Goal: Task Accomplishment & Management: Use online tool/utility

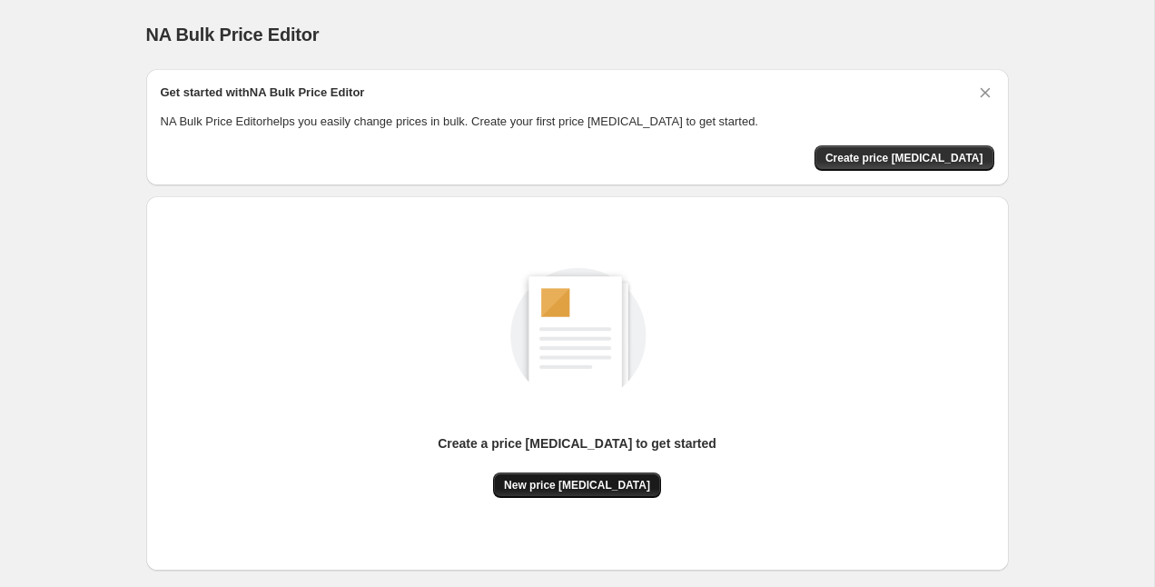
click at [562, 490] on span "New price [MEDICAL_DATA]" at bounding box center [577, 485] width 146 height 15
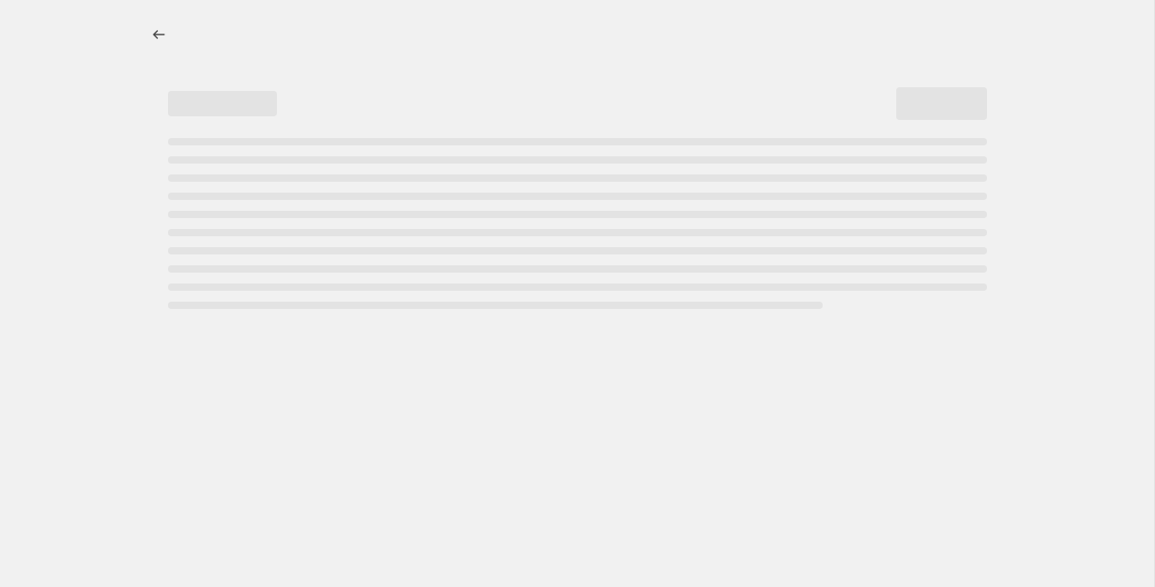
select select "percentage"
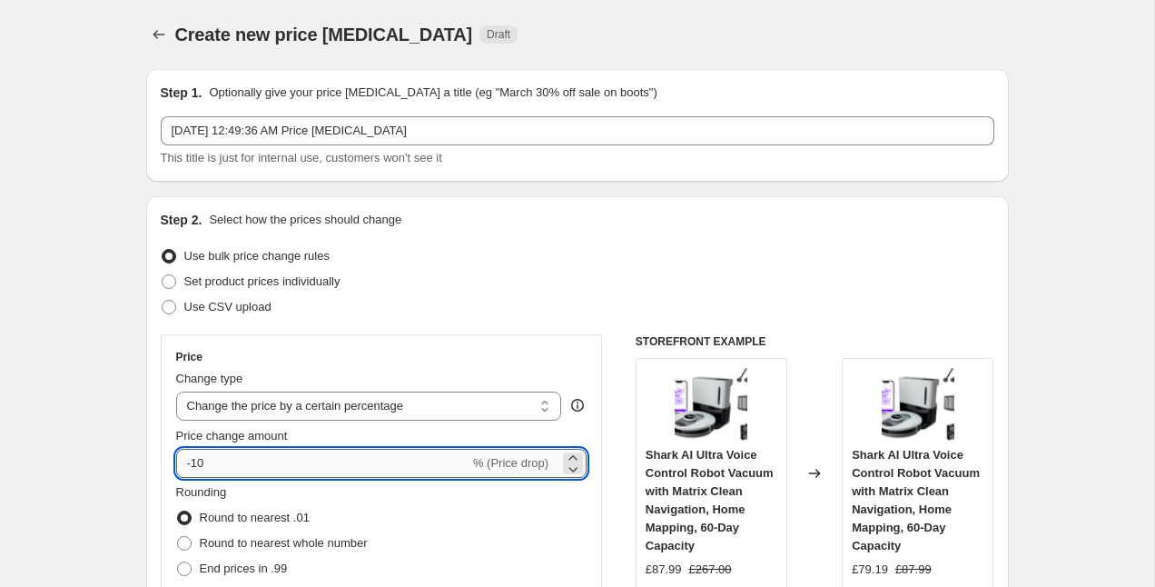
click at [306, 468] on input "-10" at bounding box center [322, 463] width 293 height 29
type input "-1"
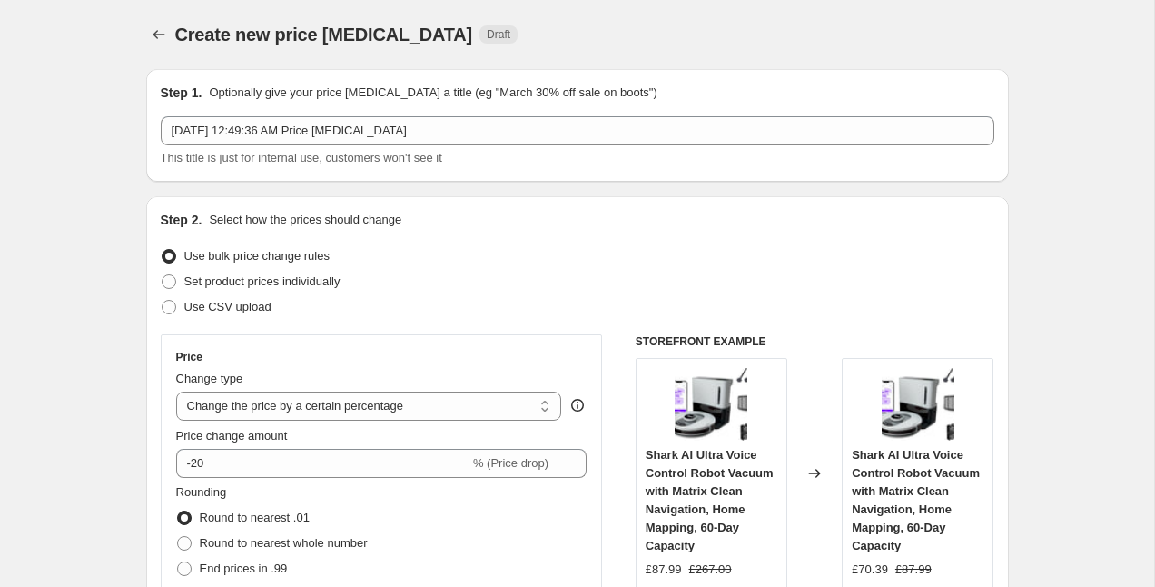
click at [563, 272] on div "Set product prices individually" at bounding box center [578, 281] width 834 height 25
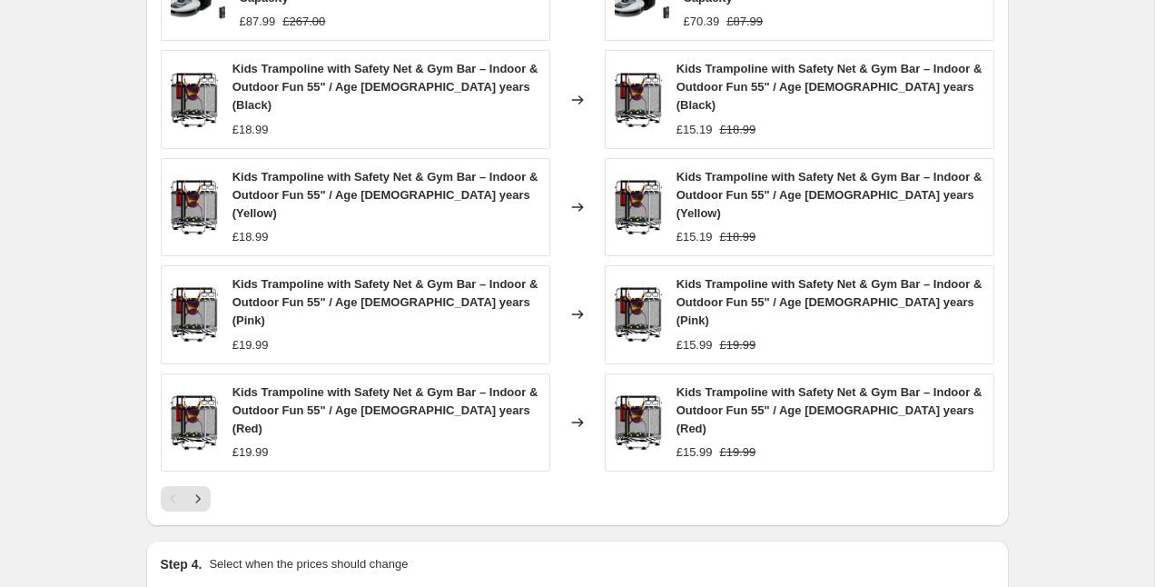
scroll to position [1129, 0]
click at [199, 489] on icon "Next" at bounding box center [198, 498] width 18 height 18
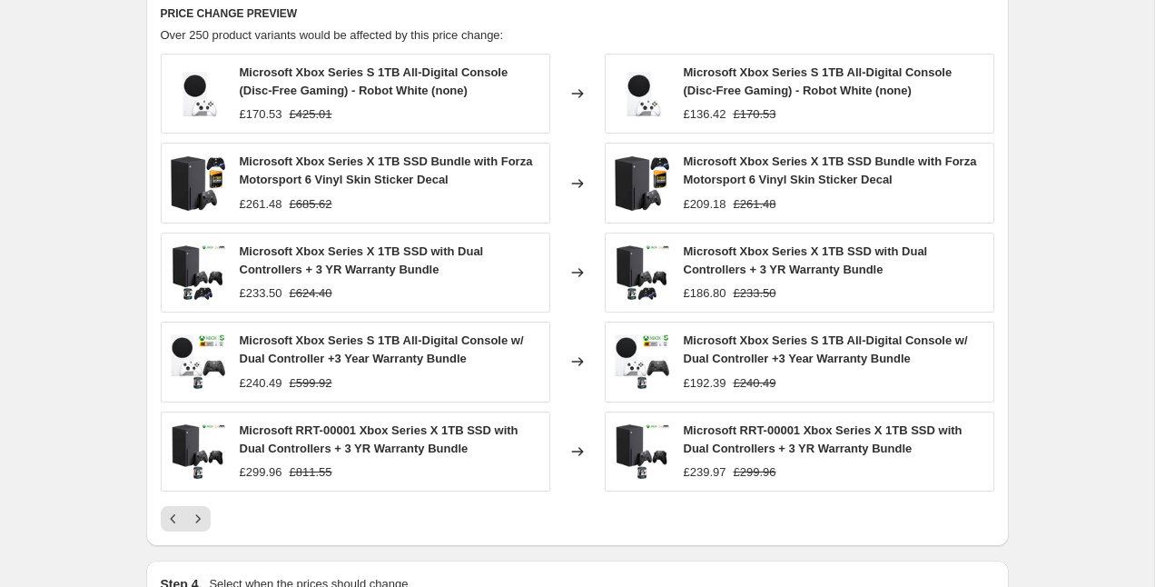
scroll to position [1043, 0]
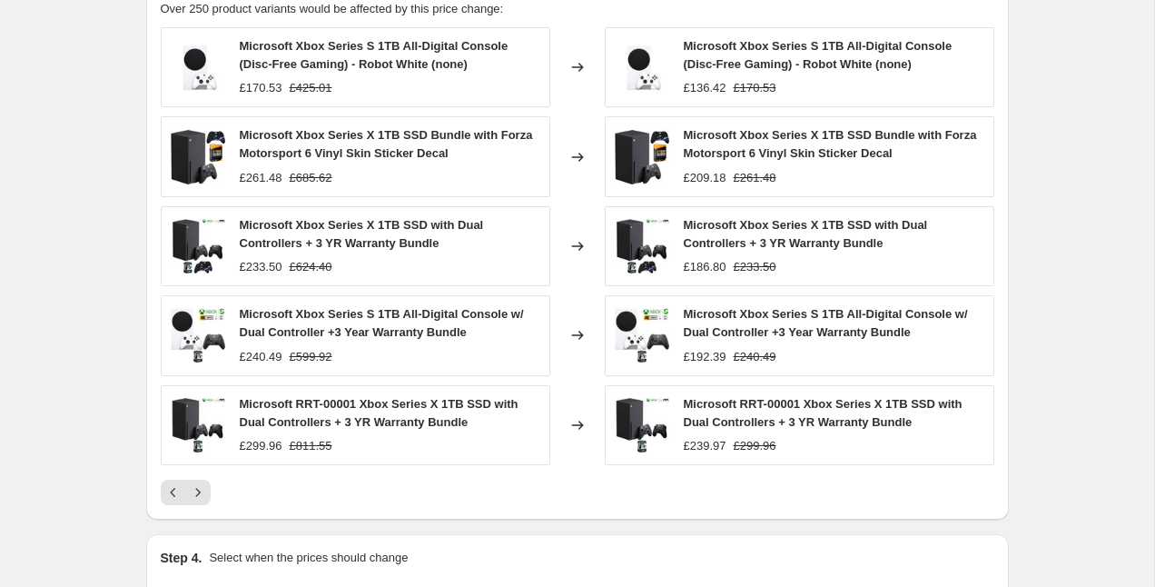
click at [209, 481] on div "Pagination" at bounding box center [197, 492] width 25 height 25
click at [203, 493] on icon "Next" at bounding box center [198, 492] width 18 height 18
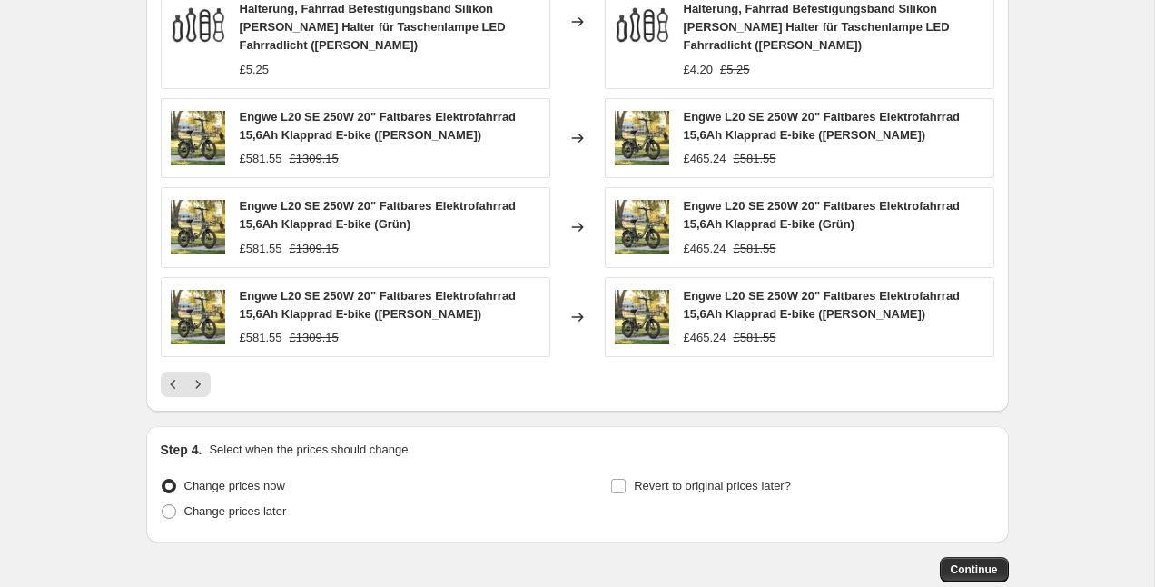
scroll to position [1261, 0]
click at [203, 390] on icon "Next" at bounding box center [198, 383] width 18 height 18
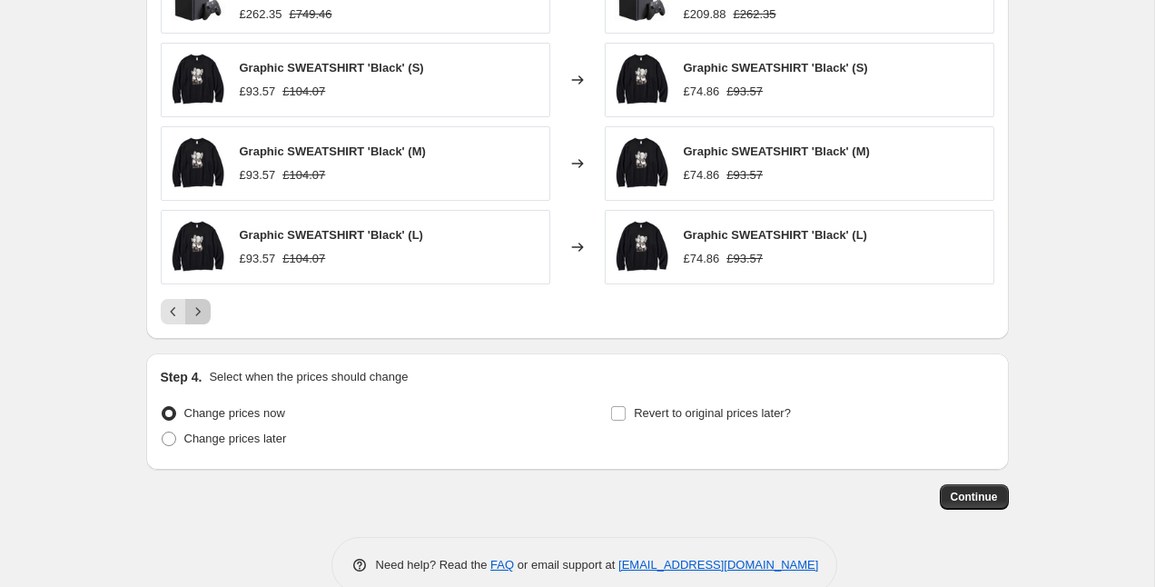
click at [194, 312] on icon "Next" at bounding box center [198, 311] width 18 height 18
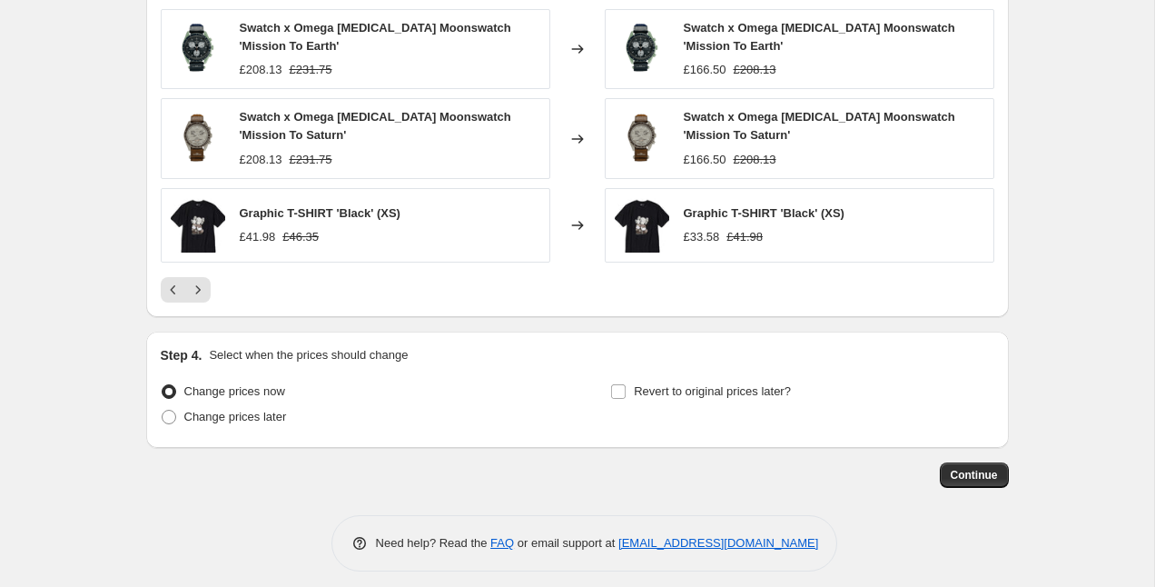
scroll to position [1241, 0]
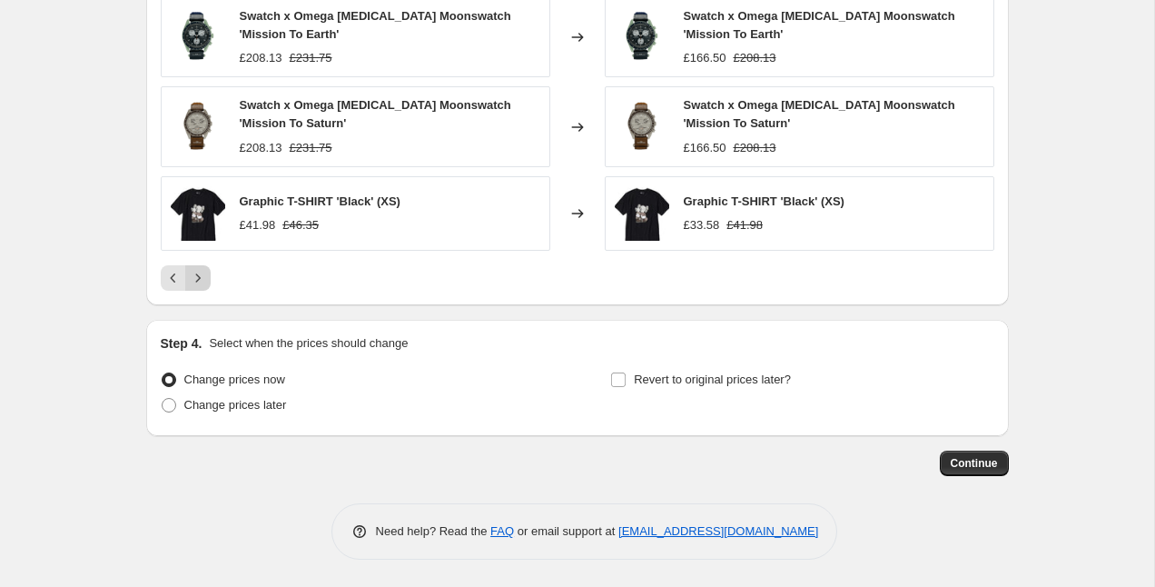
click at [197, 277] on icon "Next" at bounding box center [198, 278] width 18 height 18
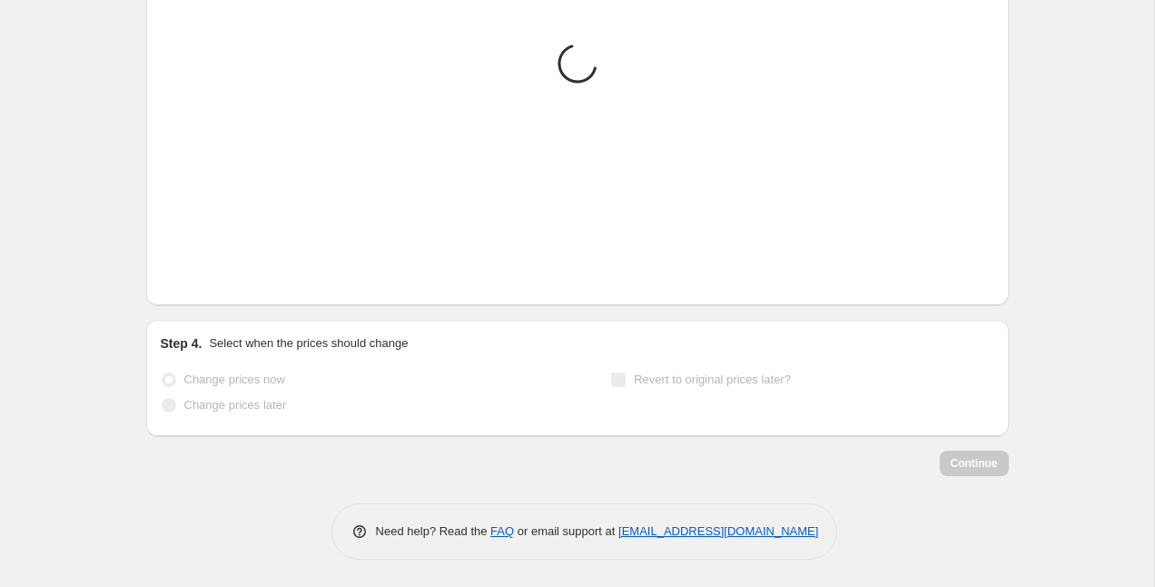
scroll to position [1229, 0]
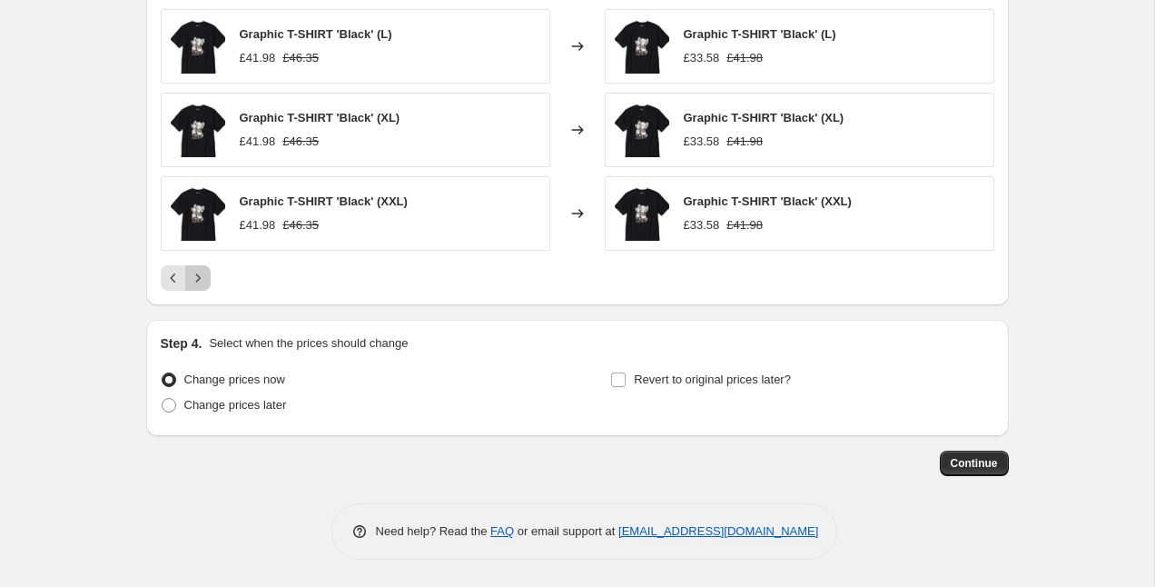
click at [197, 277] on icon "Next" at bounding box center [198, 278] width 18 height 18
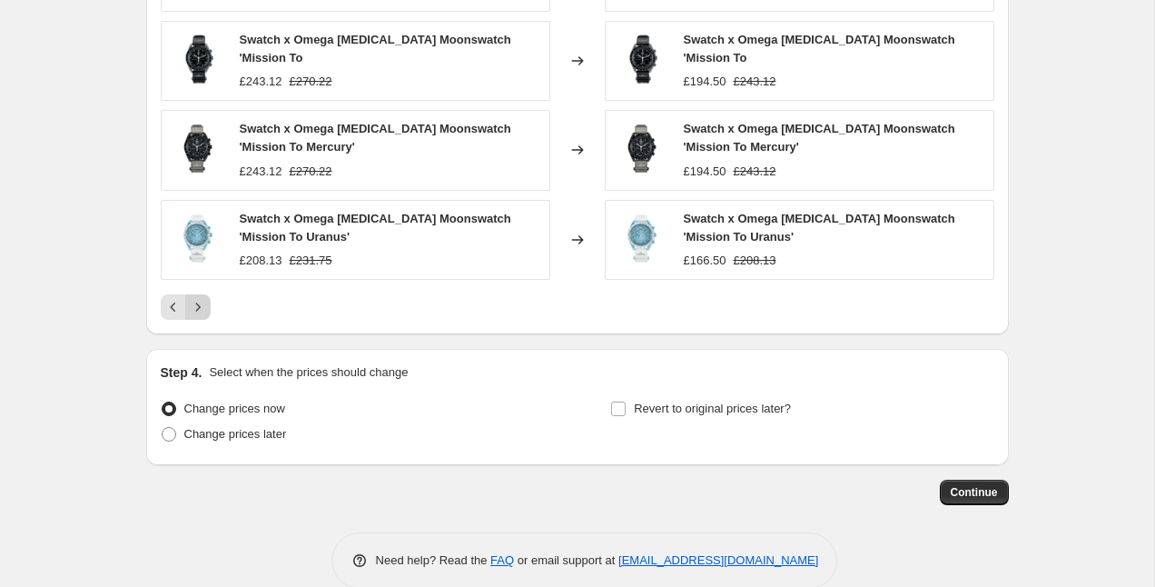
click at [197, 277] on div "Swatch x Omega Bioceramic Moonswatch 'Mission To Uranus' £208.13 £231.75" at bounding box center [356, 240] width 390 height 80
click at [194, 296] on button "Next" at bounding box center [197, 306] width 25 height 25
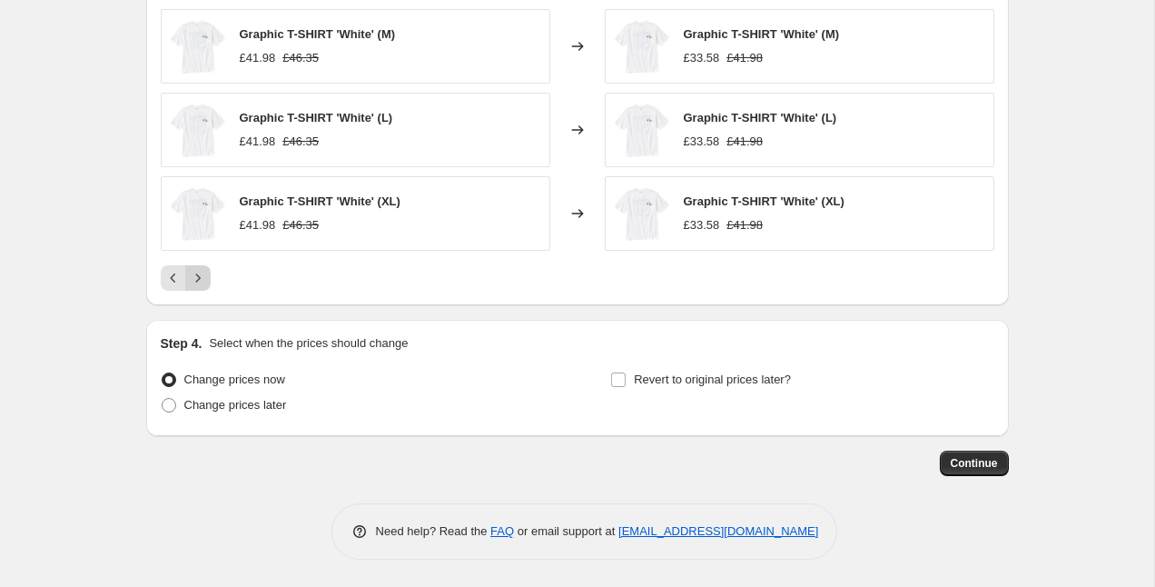
click at [197, 272] on icon "Next" at bounding box center [198, 278] width 18 height 18
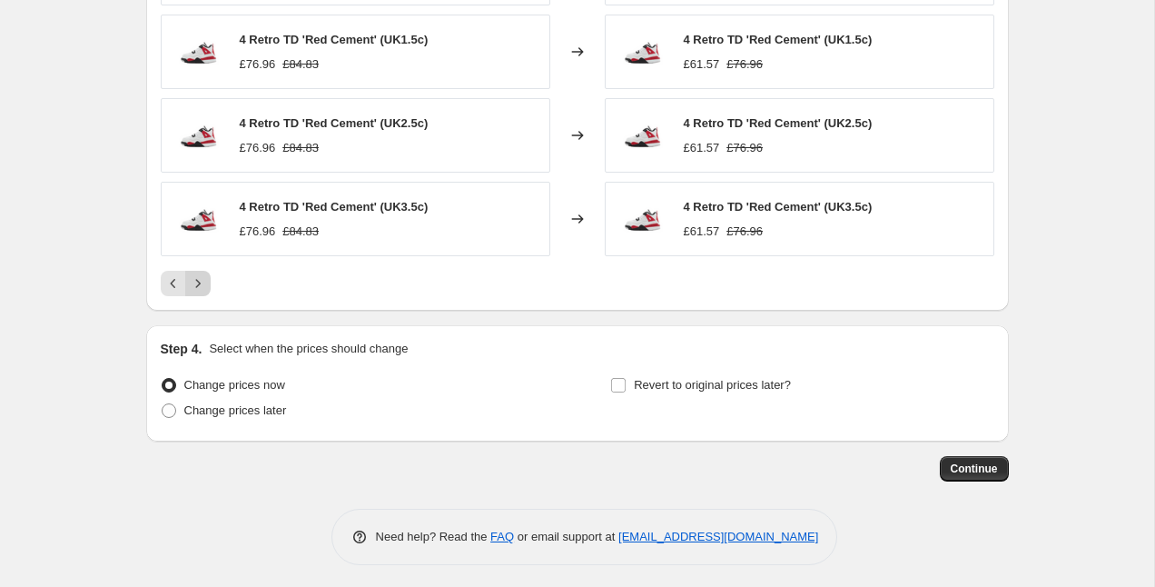
click at [199, 279] on icon "Next" at bounding box center [198, 283] width 18 height 18
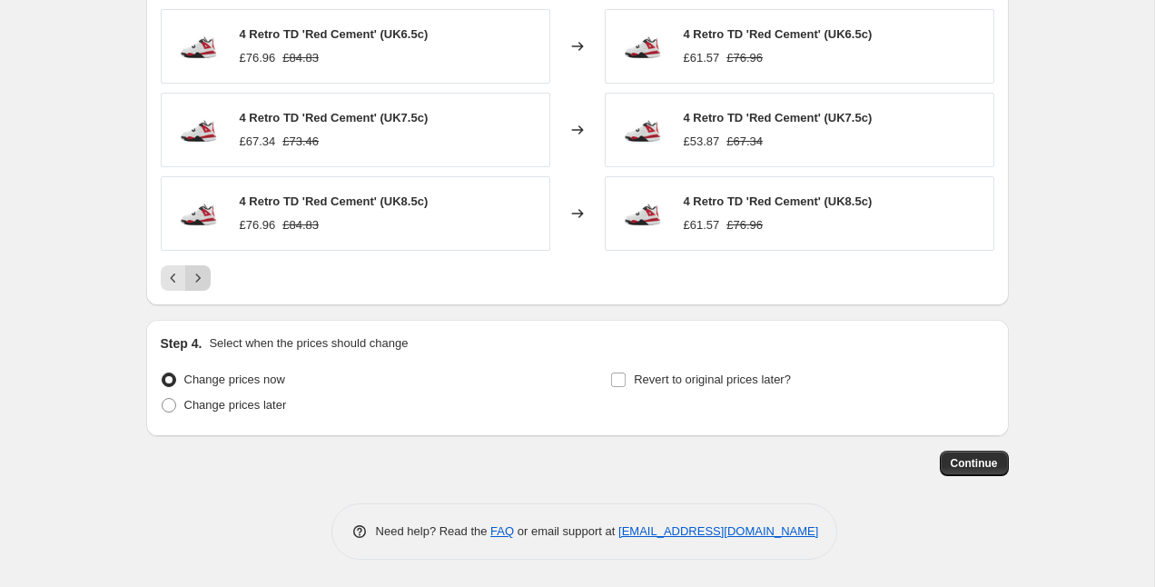
click at [199, 279] on icon "Next" at bounding box center [197, 277] width 5 height 8
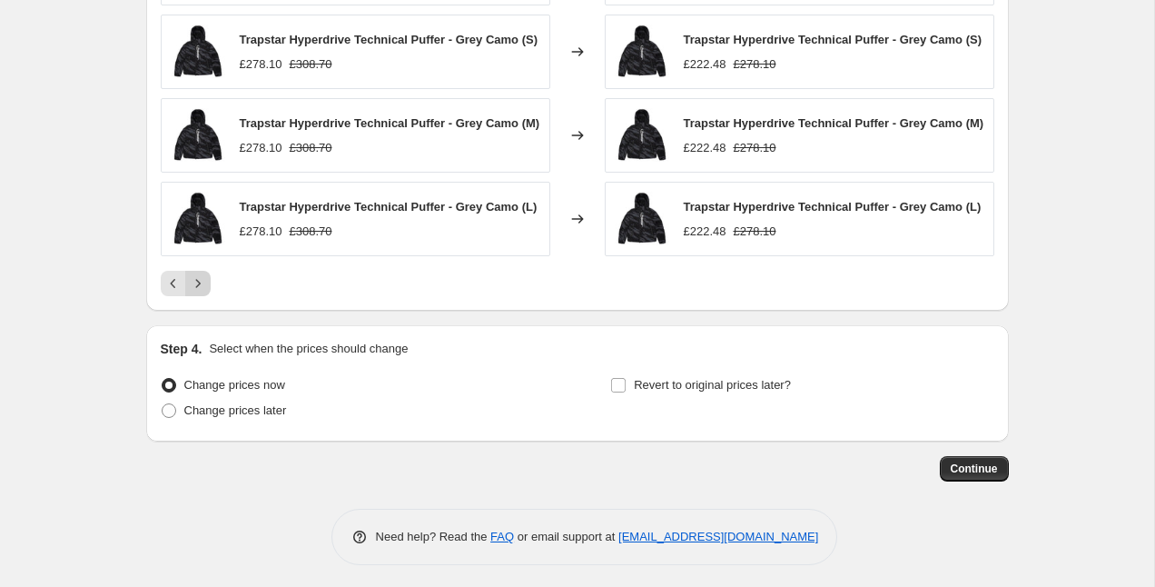
click at [199, 279] on div "4 Retro TD 'Red Cement' (UK9.5c) £76.96 £84.83 Changed to 4 Retro TD 'Red Cemen…" at bounding box center [578, 69] width 834 height 454
click at [199, 292] on icon "Next" at bounding box center [198, 283] width 18 height 18
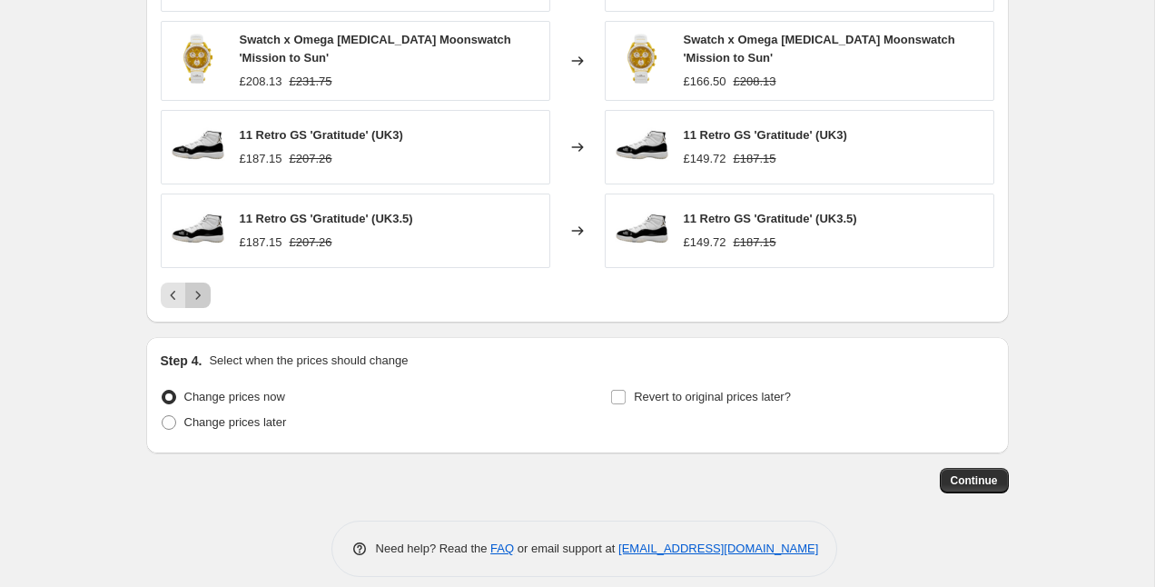
click at [200, 293] on icon "Next" at bounding box center [198, 295] width 18 height 18
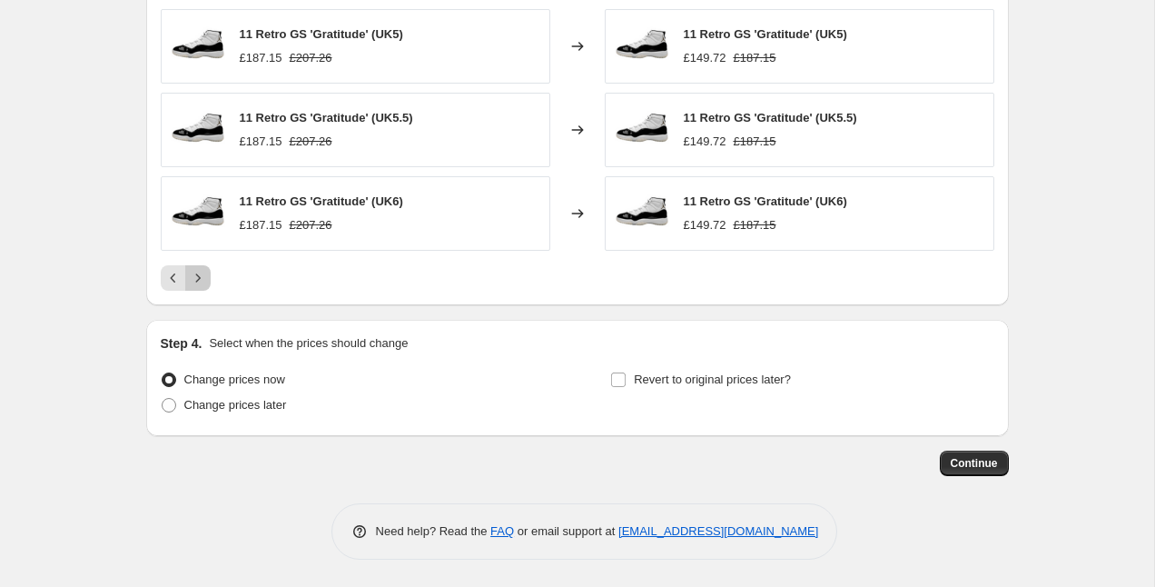
click at [195, 276] on icon "Next" at bounding box center [198, 278] width 18 height 18
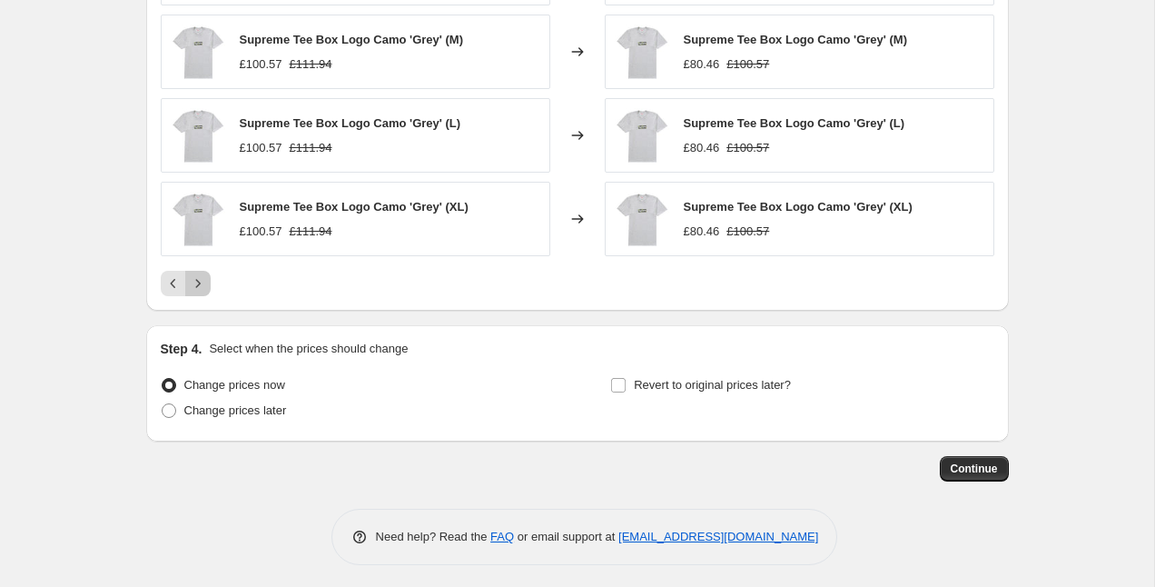
click at [199, 283] on icon "Next" at bounding box center [197, 284] width 5 height 8
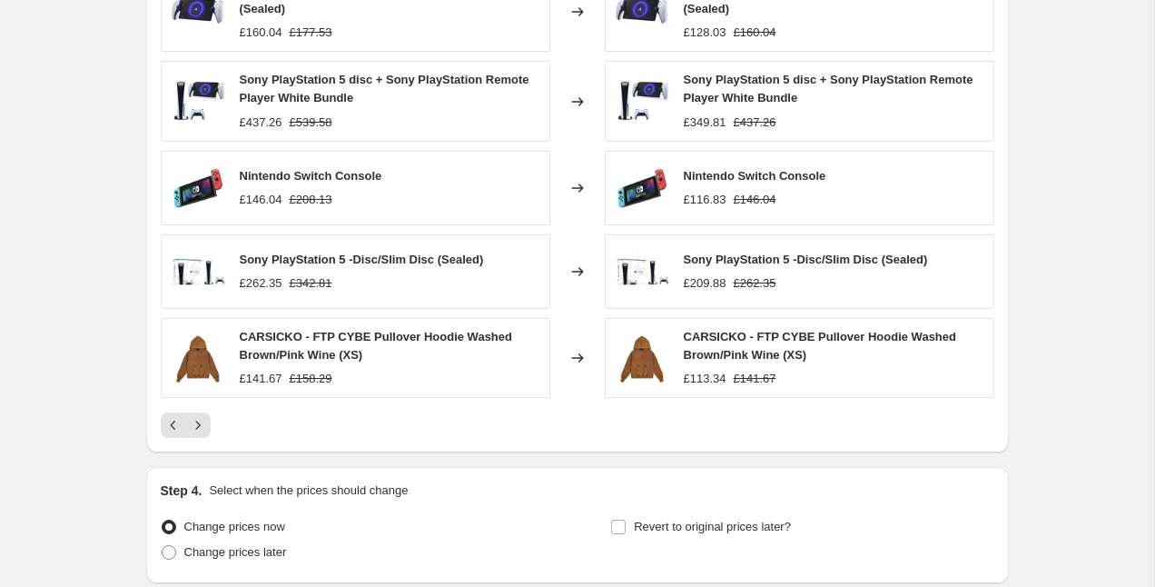
scroll to position [1246, 0]
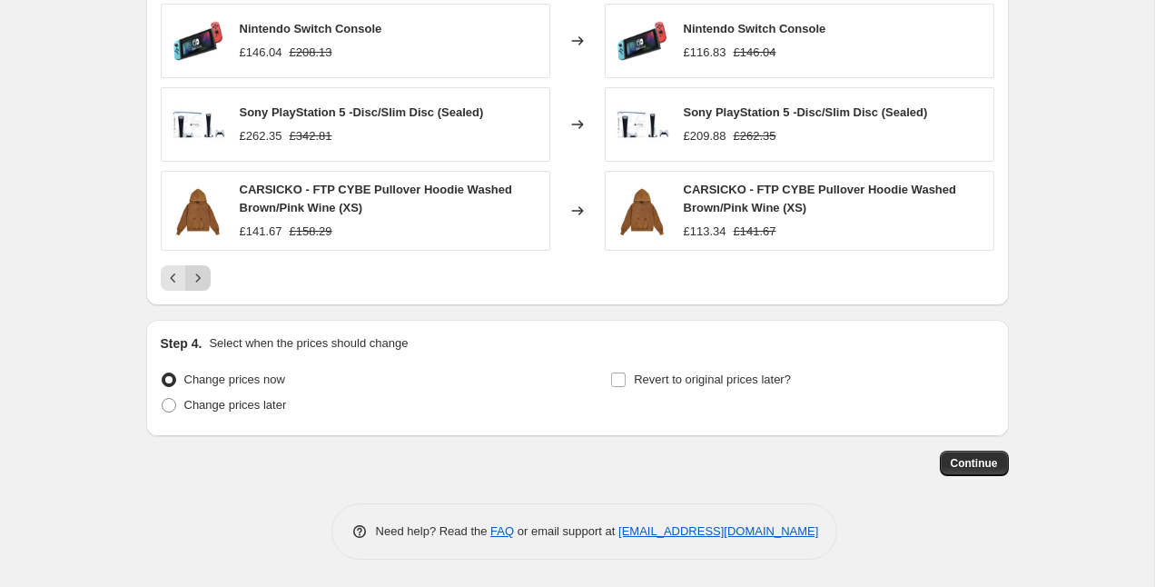
click at [210, 277] on div at bounding box center [578, 277] width 834 height 25
click at [203, 282] on icon "Next" at bounding box center [198, 278] width 18 height 18
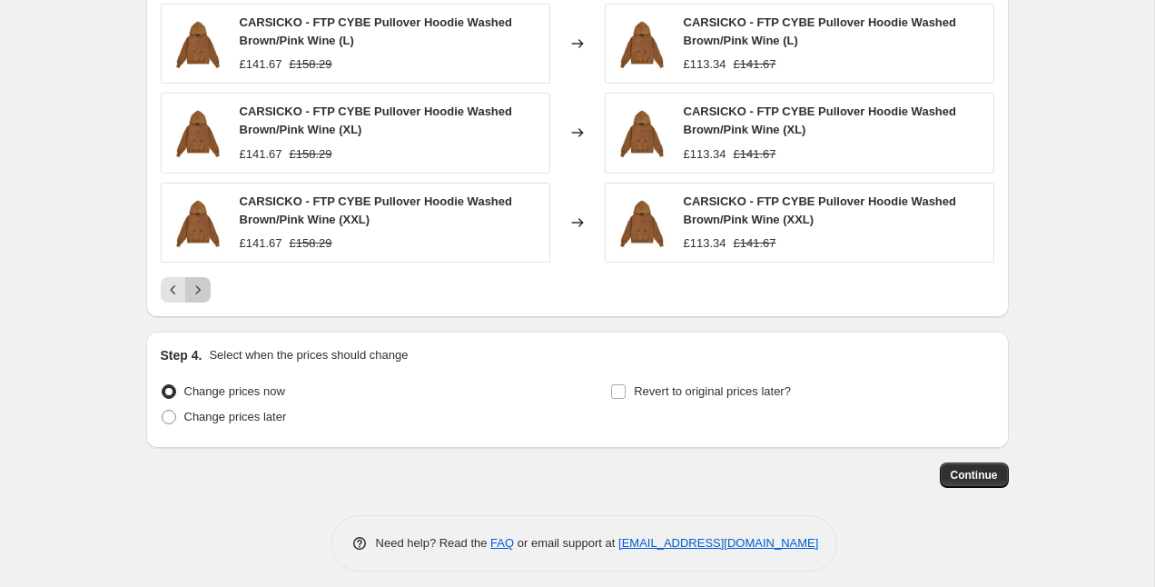
click at [203, 282] on icon "Next" at bounding box center [198, 290] width 18 height 18
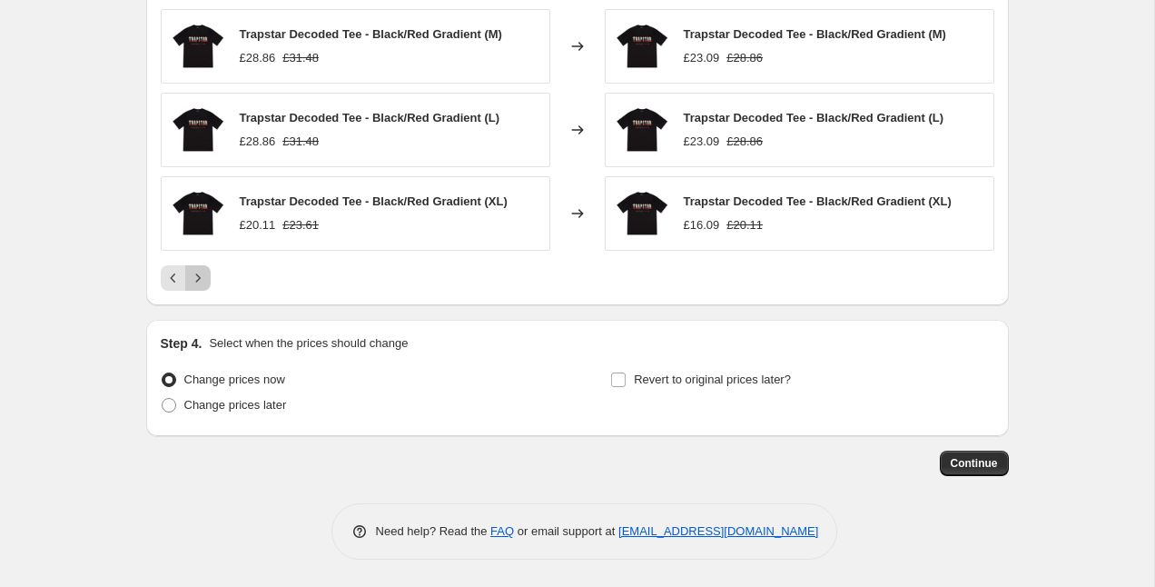
click at [203, 282] on icon "Next" at bounding box center [198, 278] width 18 height 18
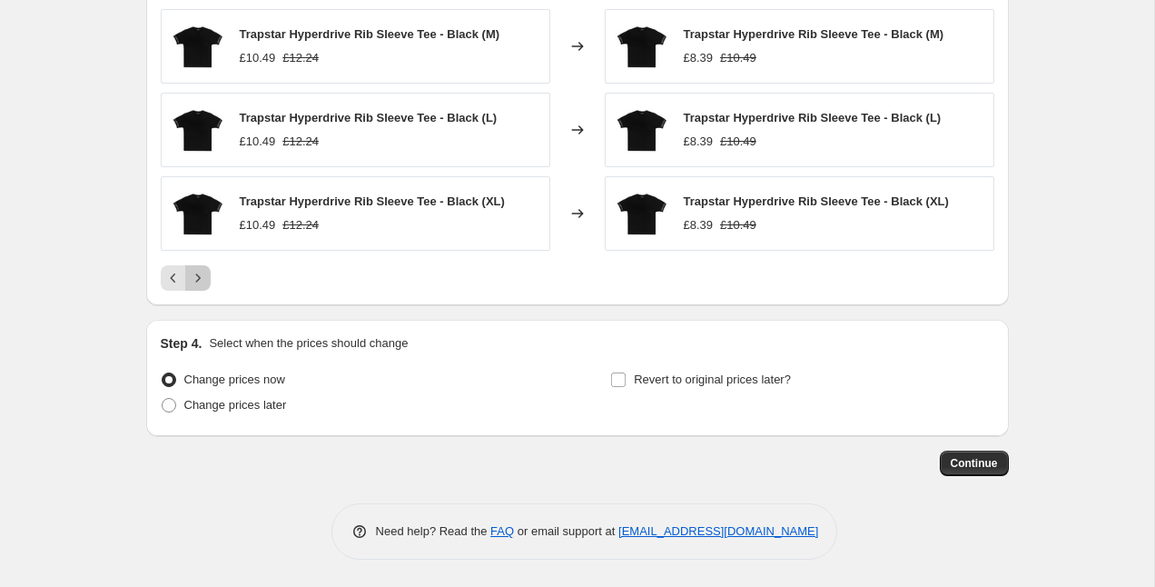
click at [203, 282] on icon "Next" at bounding box center [198, 278] width 18 height 18
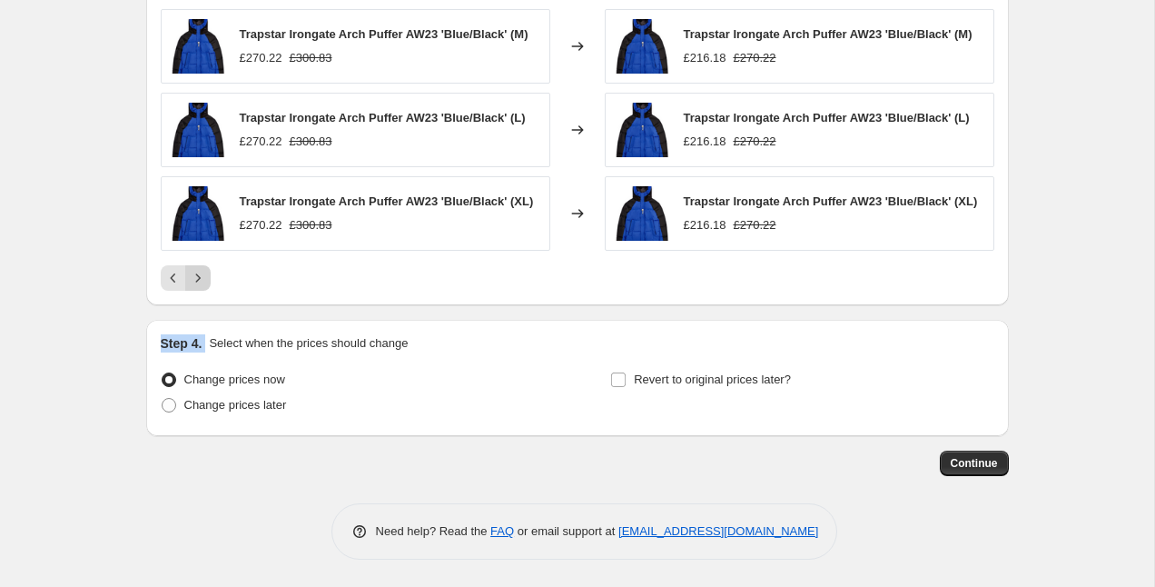
click at [203, 282] on div "Trapstar Irongate Arch Puffer AW23 'Blue/Black' (XS) £270.22 £300.83 Changed to…" at bounding box center [578, 66] width 834 height 449
click at [203, 287] on icon "Next" at bounding box center [198, 278] width 18 height 18
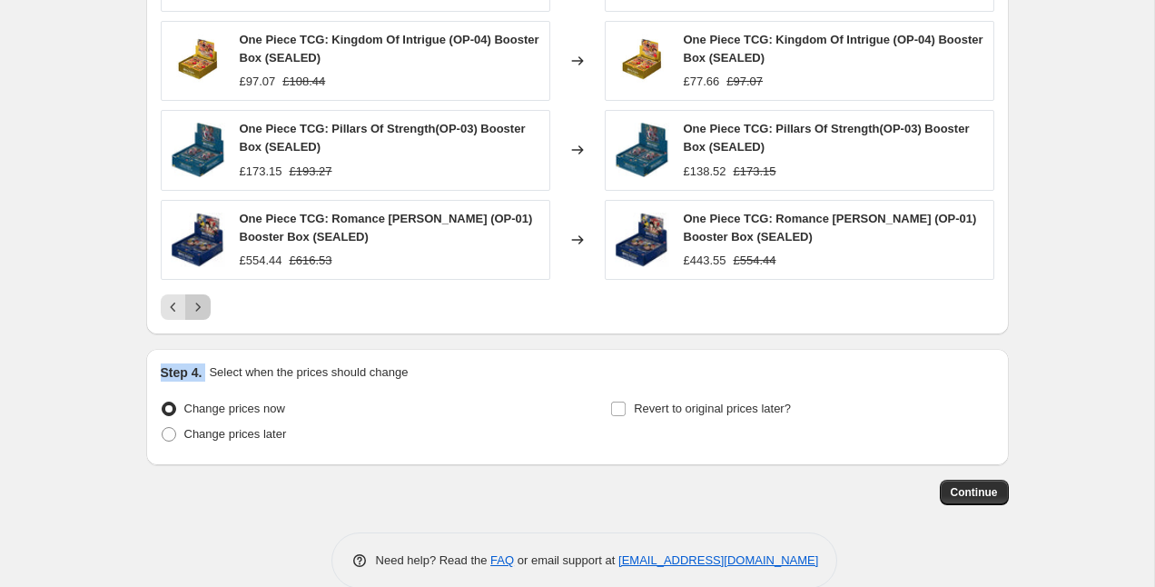
click at [201, 299] on icon "Next" at bounding box center [198, 307] width 18 height 18
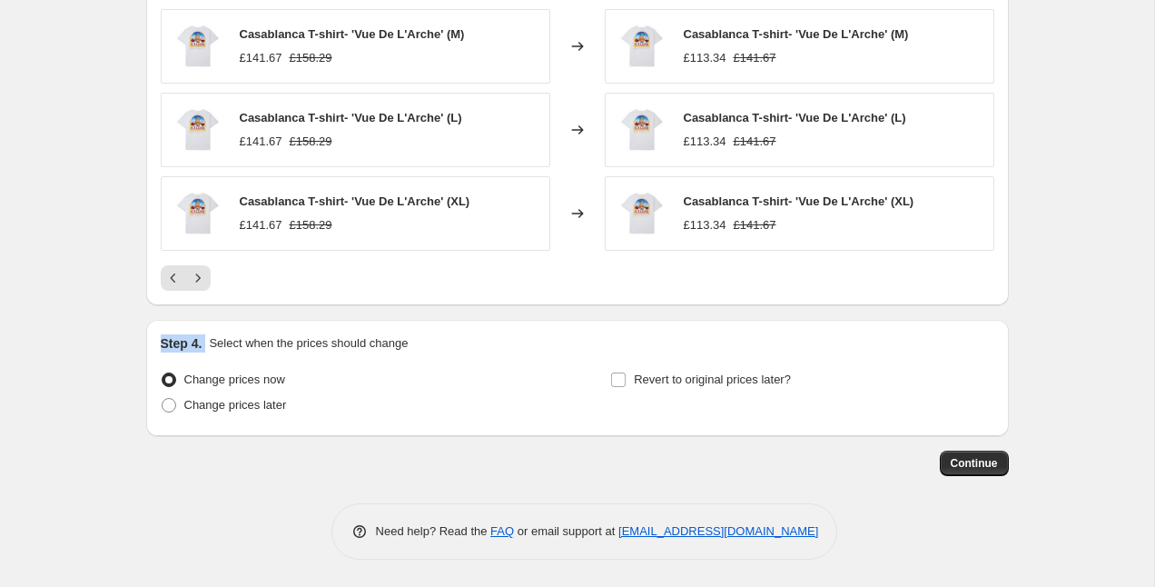
click at [192, 272] on icon "Next" at bounding box center [198, 278] width 18 height 18
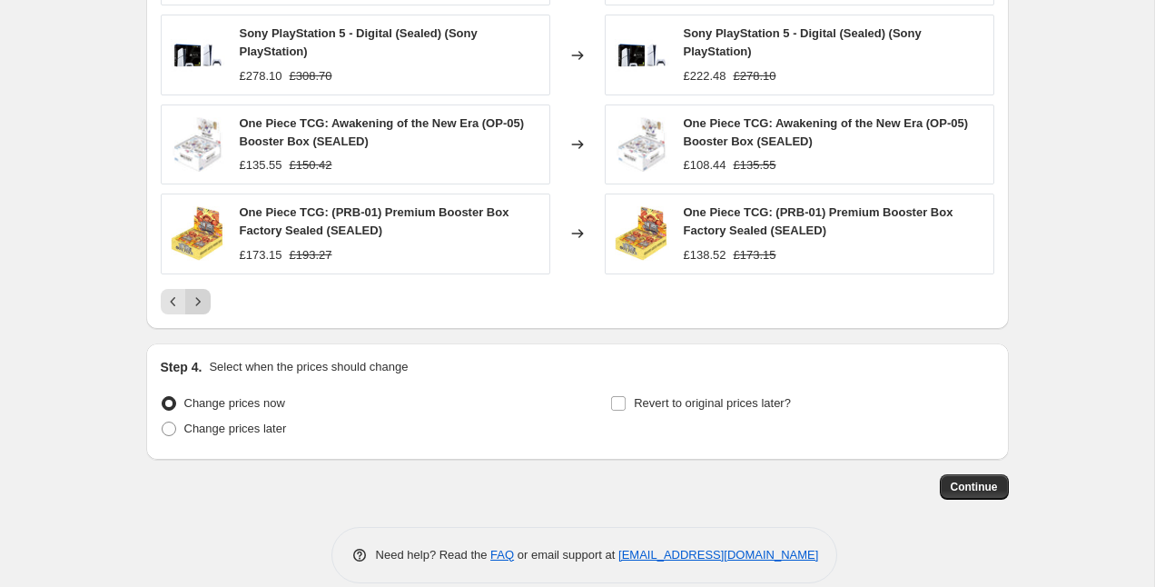
click at [196, 308] on icon "Next" at bounding box center [198, 301] width 18 height 18
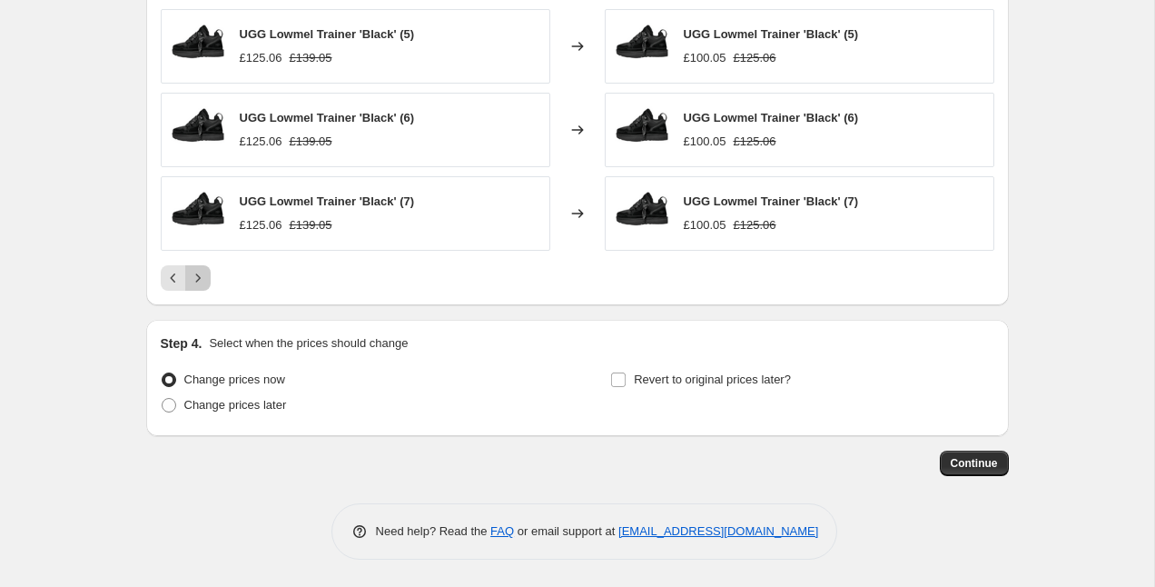
click at [194, 281] on icon "Next" at bounding box center [198, 278] width 18 height 18
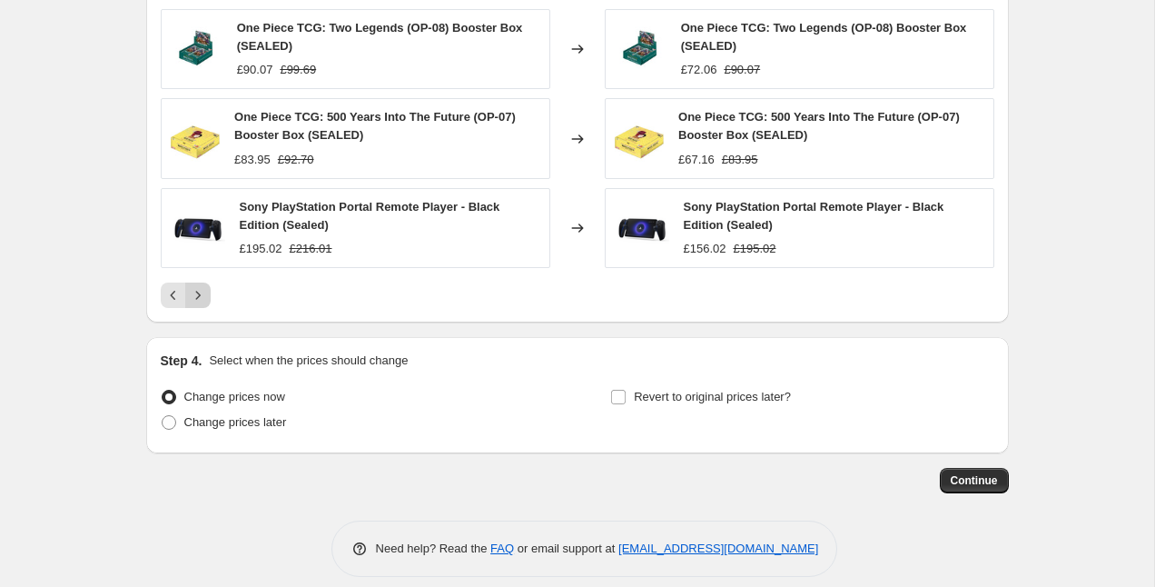
click at [194, 281] on div "UGG Lowmel Trainer 'Black' (8) £125.06 £139.05 Changed to UGG Lowmel Trainer 'B…" at bounding box center [578, 75] width 834 height 466
click at [195, 296] on icon "Next" at bounding box center [198, 295] width 18 height 18
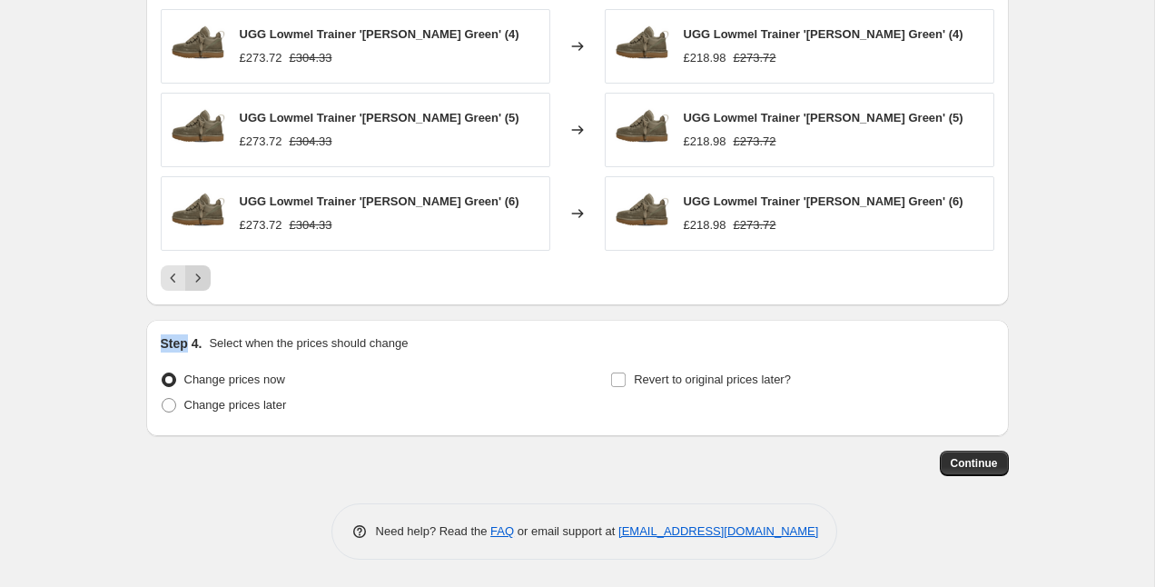
click at [195, 279] on icon "Next" at bounding box center [198, 278] width 18 height 18
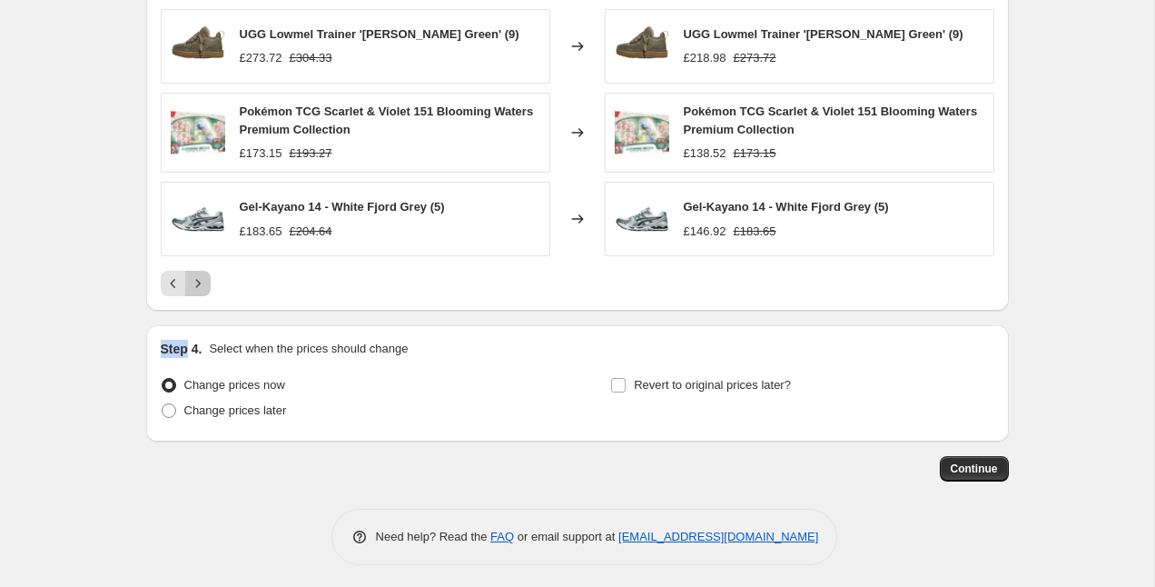
click at [195, 279] on icon "Next" at bounding box center [198, 283] width 18 height 18
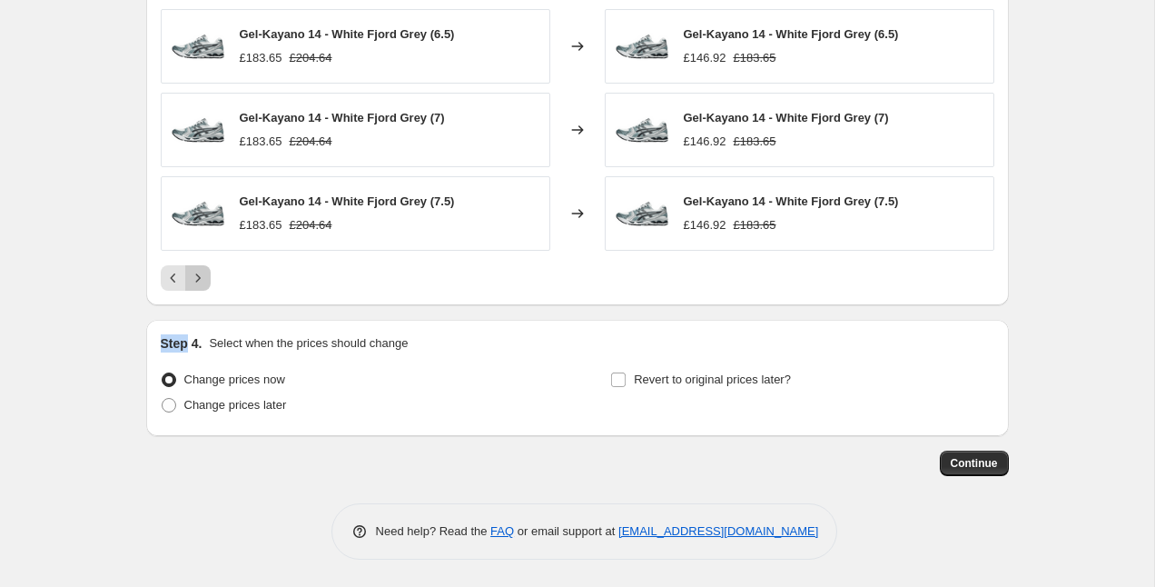
click at [195, 279] on icon "Next" at bounding box center [198, 278] width 18 height 18
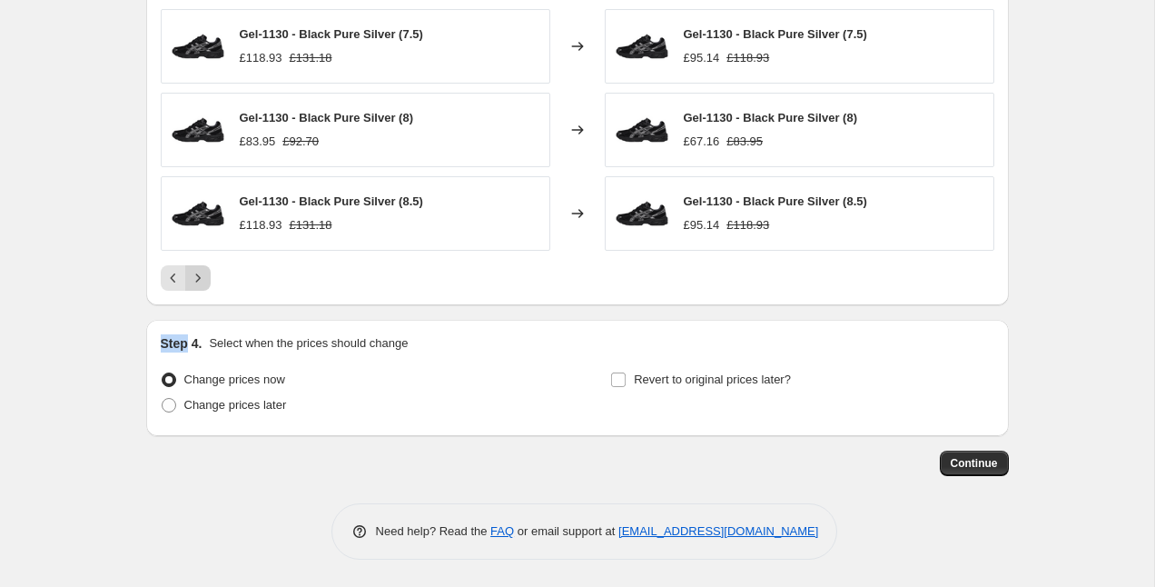
click at [195, 279] on icon "Next" at bounding box center [198, 278] width 18 height 18
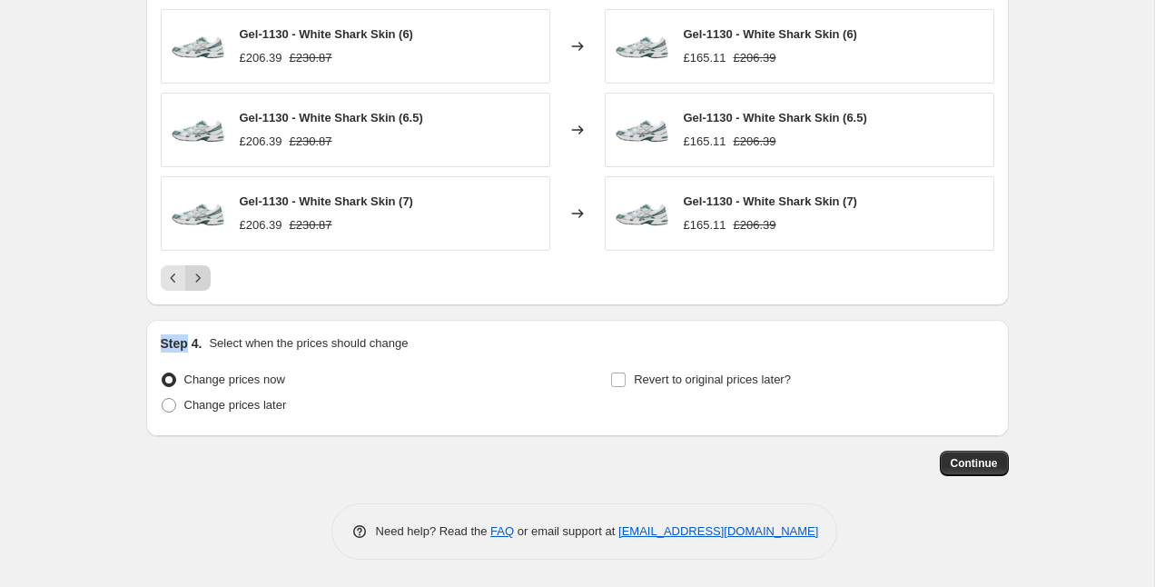
click at [195, 279] on icon "Next" at bounding box center [198, 278] width 18 height 18
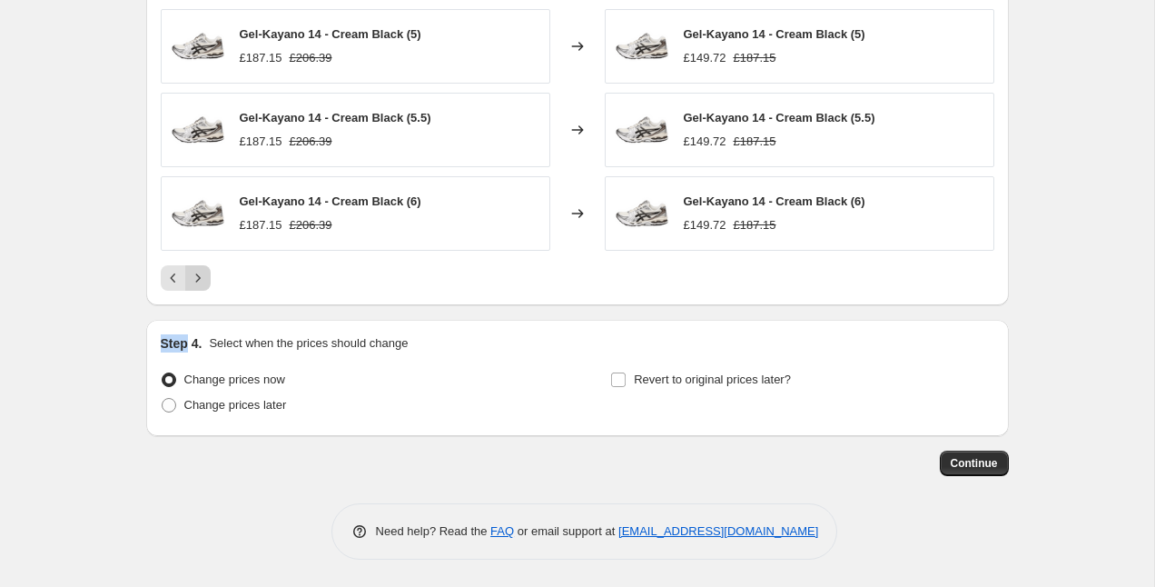
click at [195, 279] on icon "Next" at bounding box center [198, 278] width 18 height 18
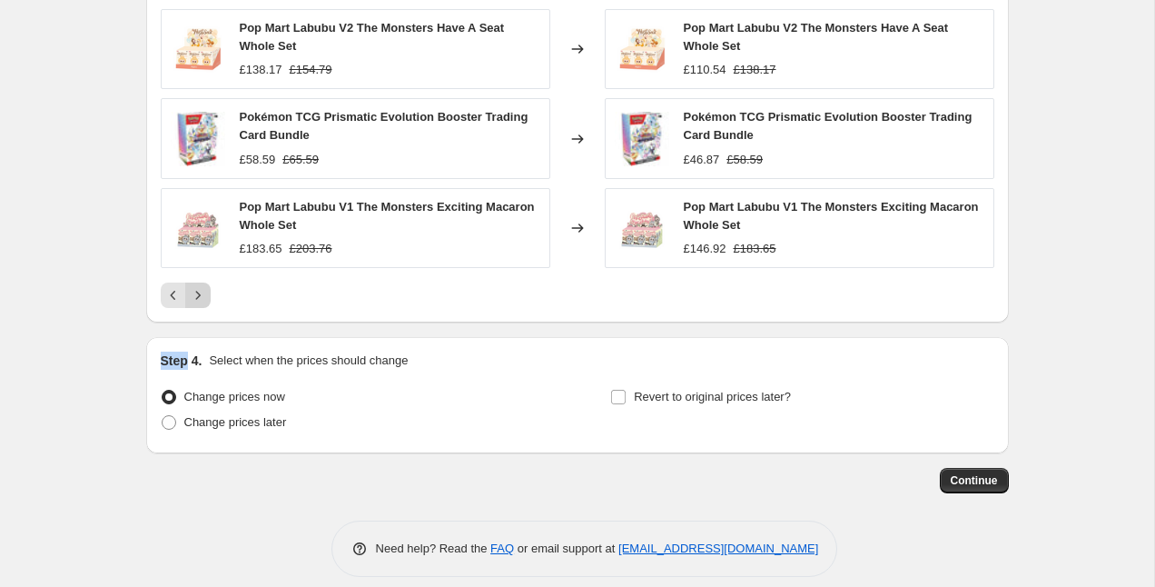
click at [195, 279] on div "Gel-Kayano 14 - Cream Black (11.5) £187.15 £206.39 Changed to Gel-Kayano 14 - C…" at bounding box center [578, 75] width 834 height 466
click at [195, 297] on icon "Next" at bounding box center [198, 295] width 18 height 18
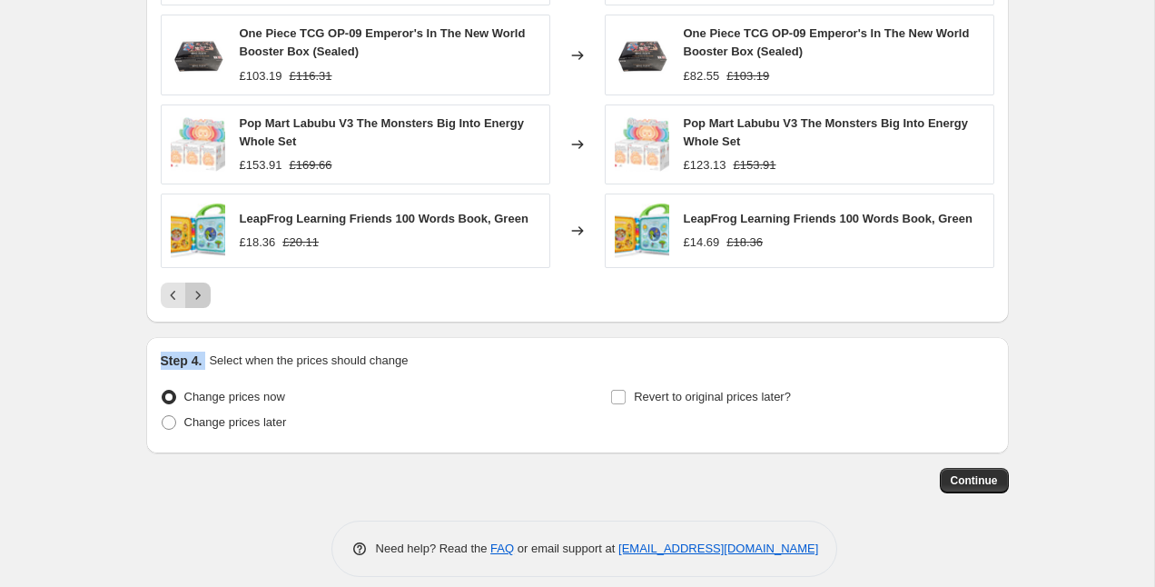
click at [196, 297] on icon "Next" at bounding box center [198, 295] width 18 height 18
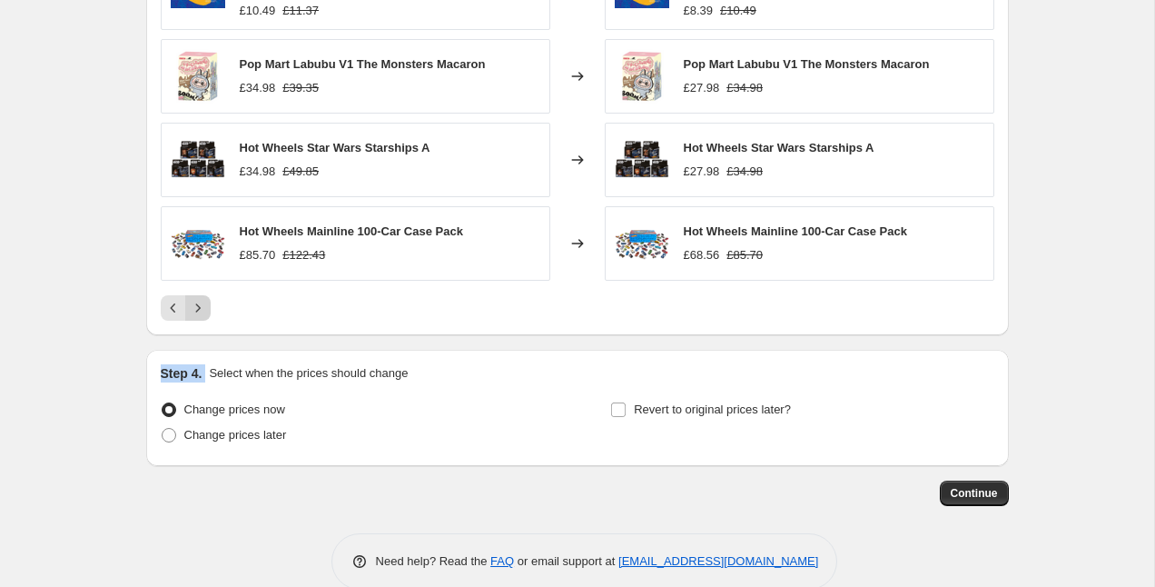
click at [196, 297] on button "Next" at bounding box center [197, 307] width 25 height 25
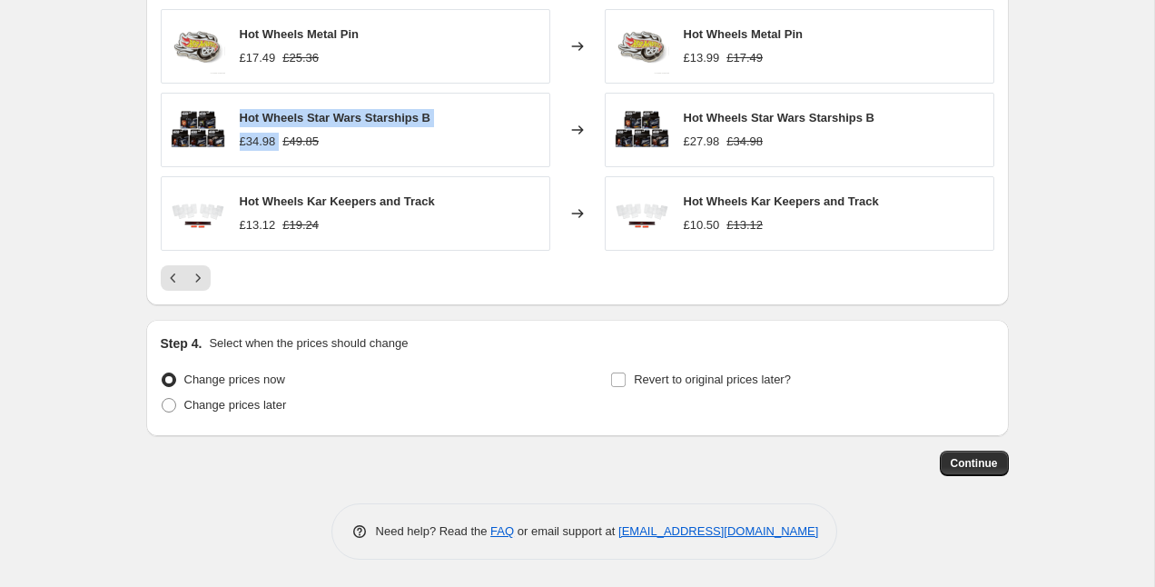
drag, startPoint x: 235, startPoint y: 113, endPoint x: 436, endPoint y: 129, distance: 201.4
click at [436, 129] on div "Hot Wheels Star Wars Starships B £34.98 £49.85" at bounding box center [356, 130] width 390 height 74
copy div "Hot Wheels Star Wars Starships B £34.98"
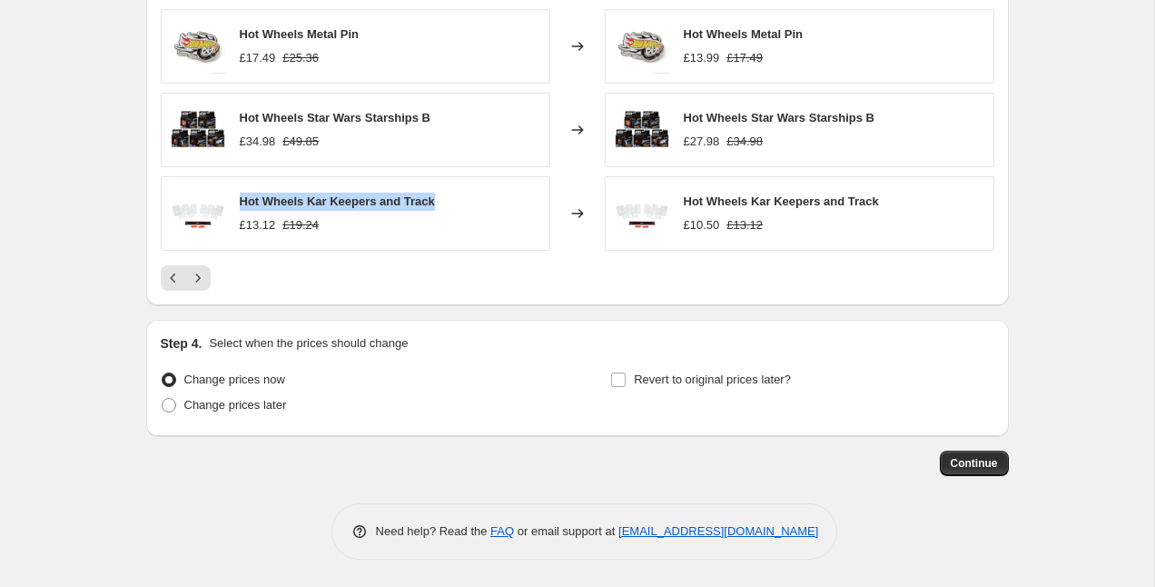
drag, startPoint x: 455, startPoint y: 208, endPoint x: 234, endPoint y: 204, distance: 220.7
click at [234, 204] on div "Hot Wheels Kar Keepers and Track £13.12 £19.24" at bounding box center [356, 213] width 390 height 74
copy span "Hot Wheels Kar Keepers and Track"
click at [204, 272] on icon "Next" at bounding box center [198, 278] width 18 height 18
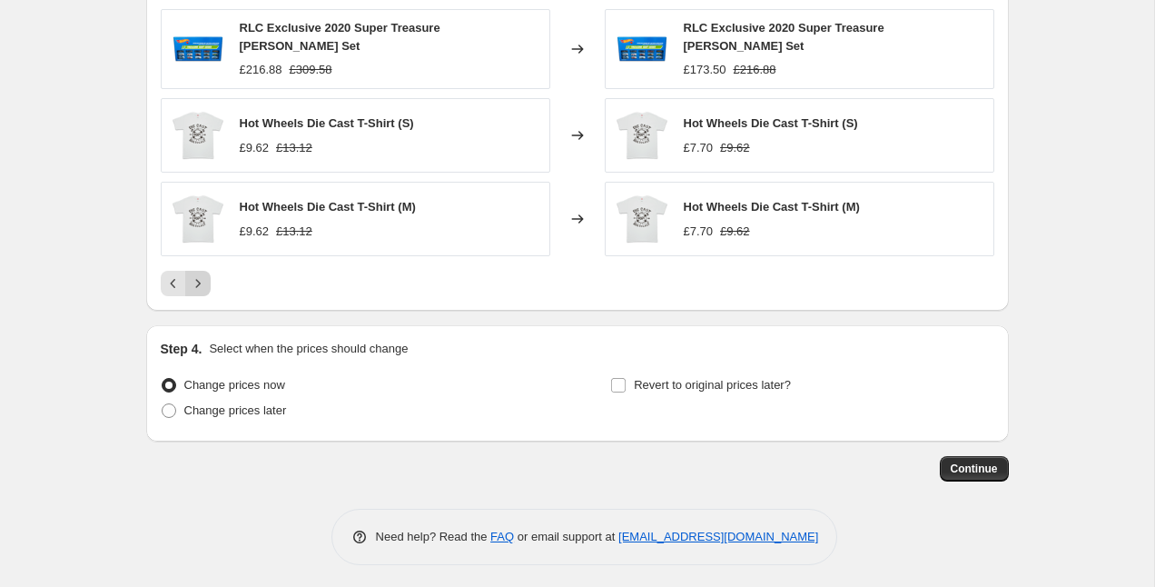
click at [200, 282] on icon "Next" at bounding box center [198, 283] width 18 height 18
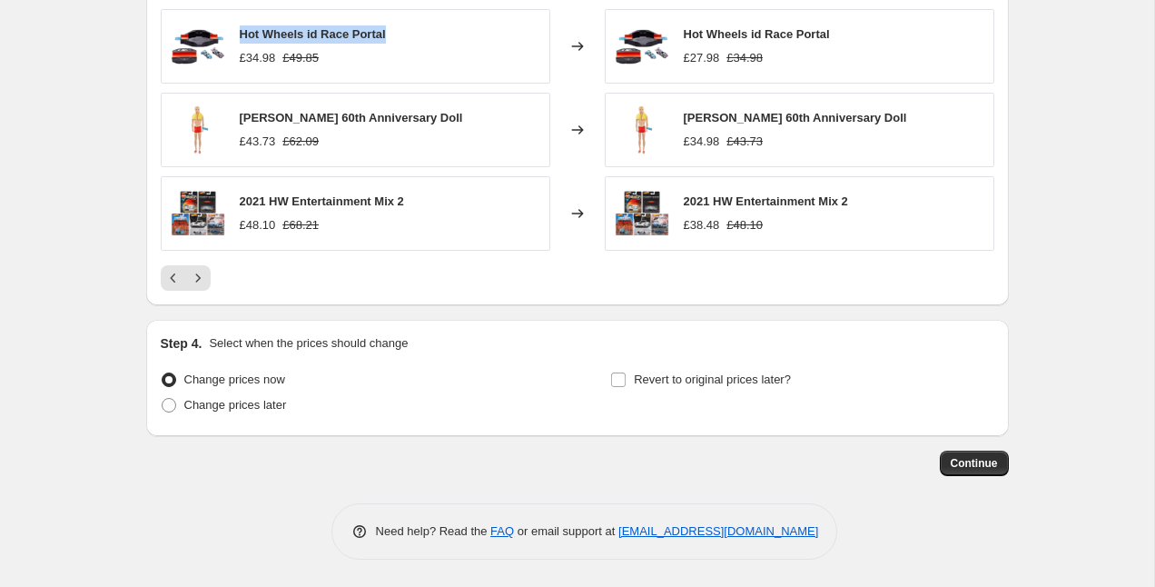
drag, startPoint x: 238, startPoint y: 30, endPoint x: 396, endPoint y: 27, distance: 158.0
click at [396, 27] on div "Hot Wheels id Race Portal £34.98 £49.85" at bounding box center [356, 46] width 390 height 74
copy span "Hot Wheels id Race Portal"
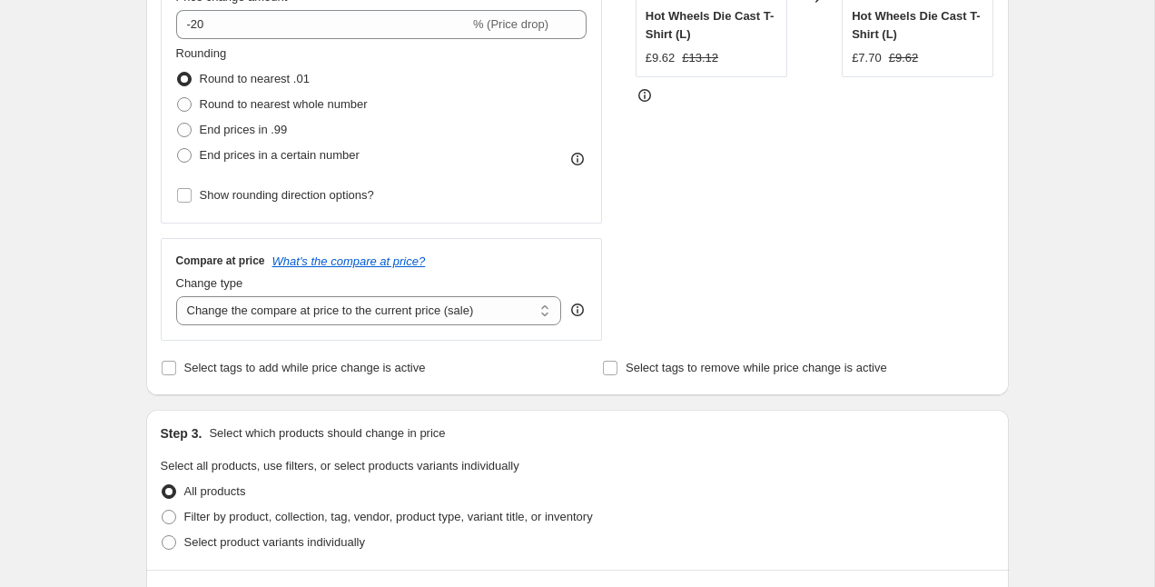
scroll to position [0, 0]
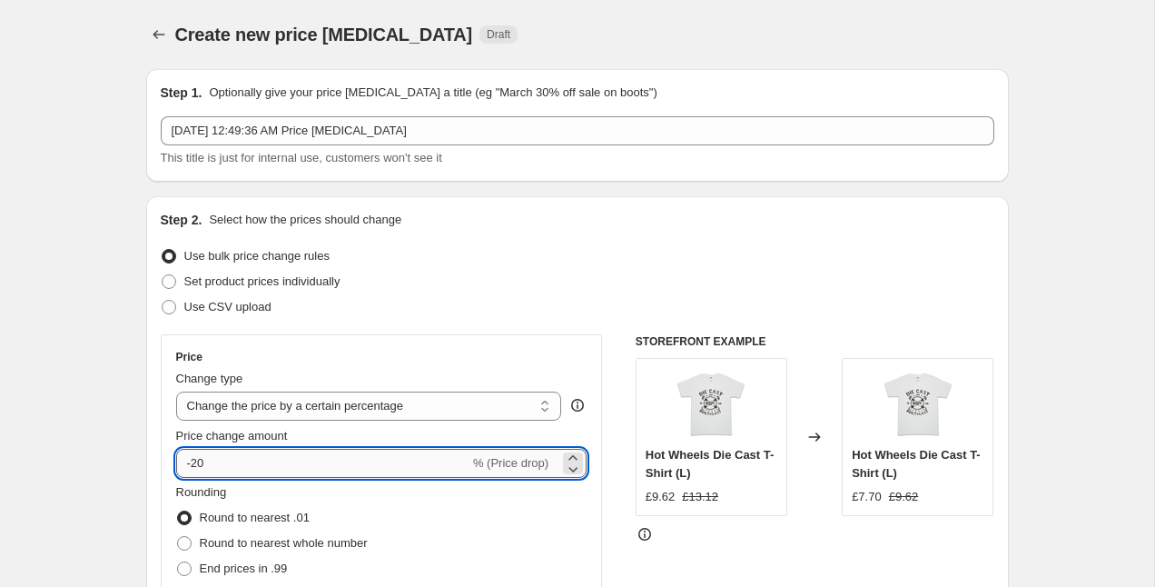
click at [235, 461] on input "-20" at bounding box center [322, 463] width 293 height 29
type input "-2"
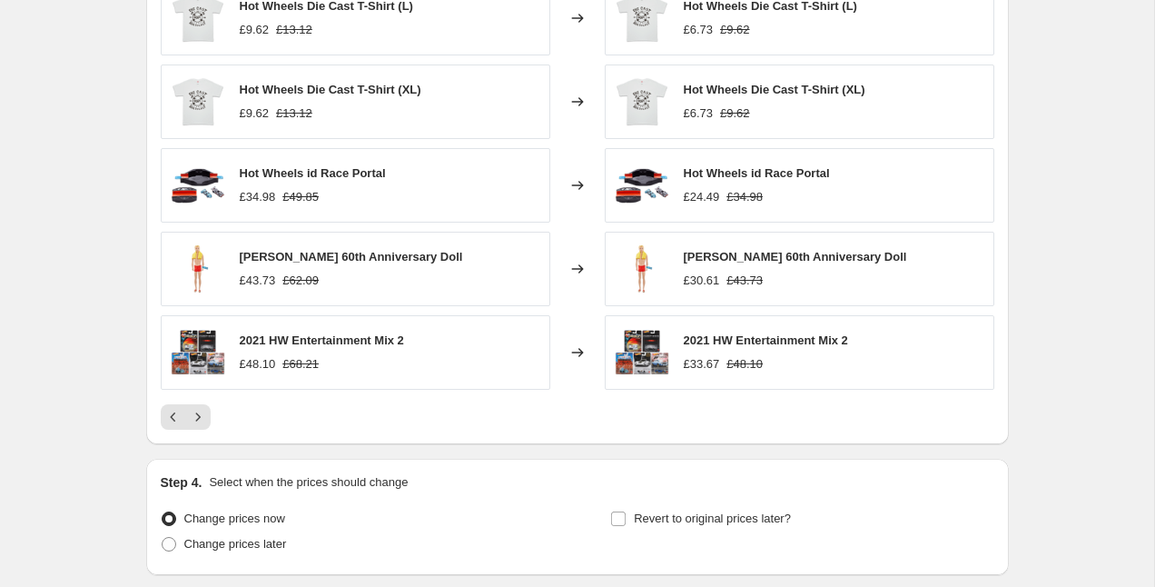
scroll to position [1092, 0]
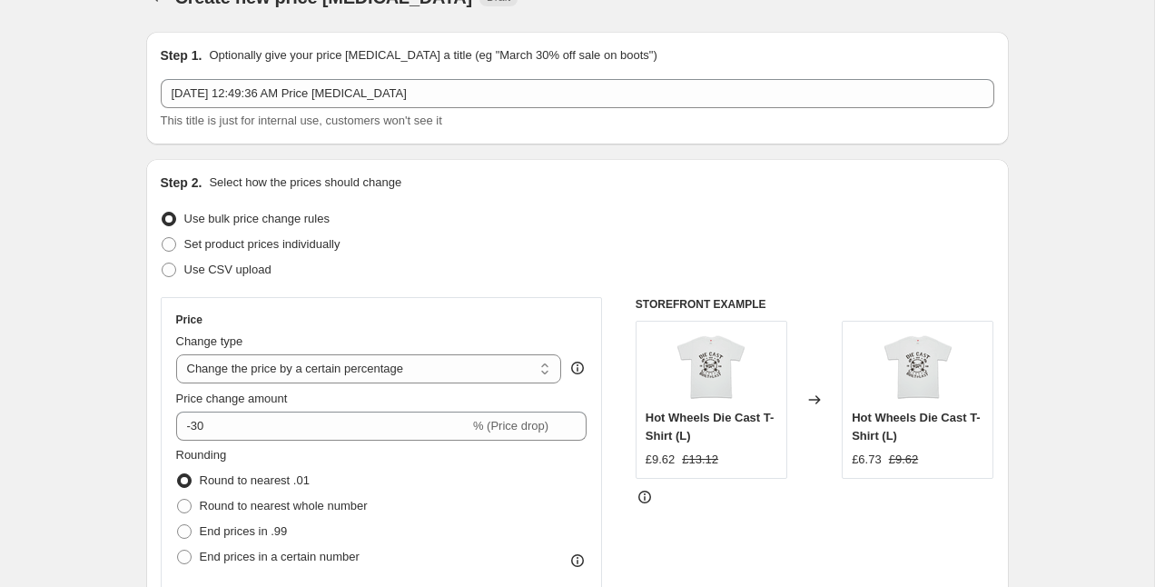
scroll to position [0, 0]
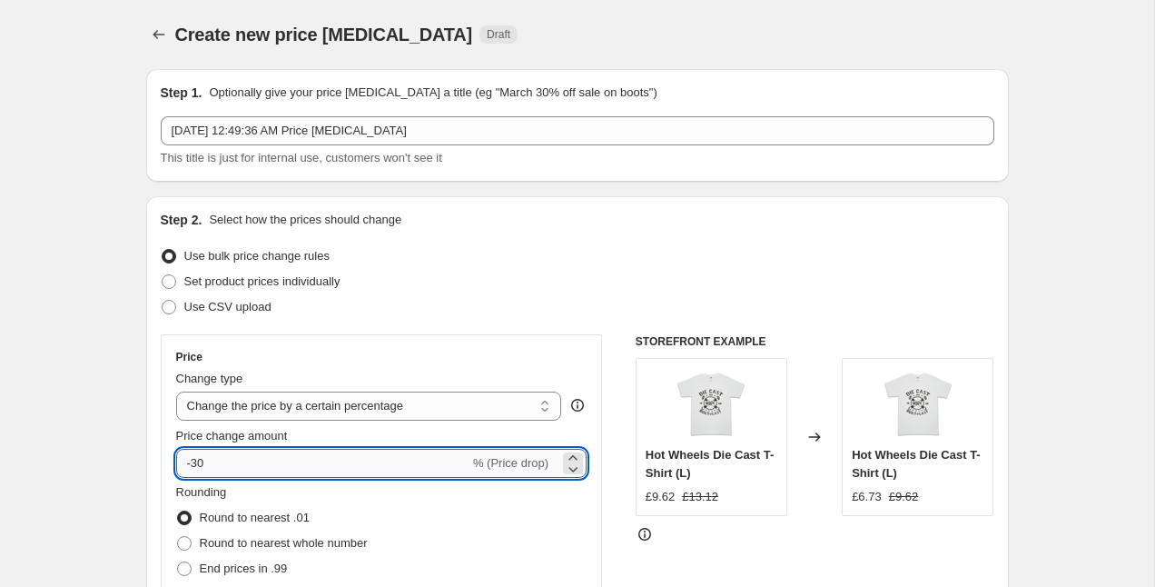
click at [231, 468] on input "-30" at bounding box center [322, 463] width 293 height 29
type input "-3"
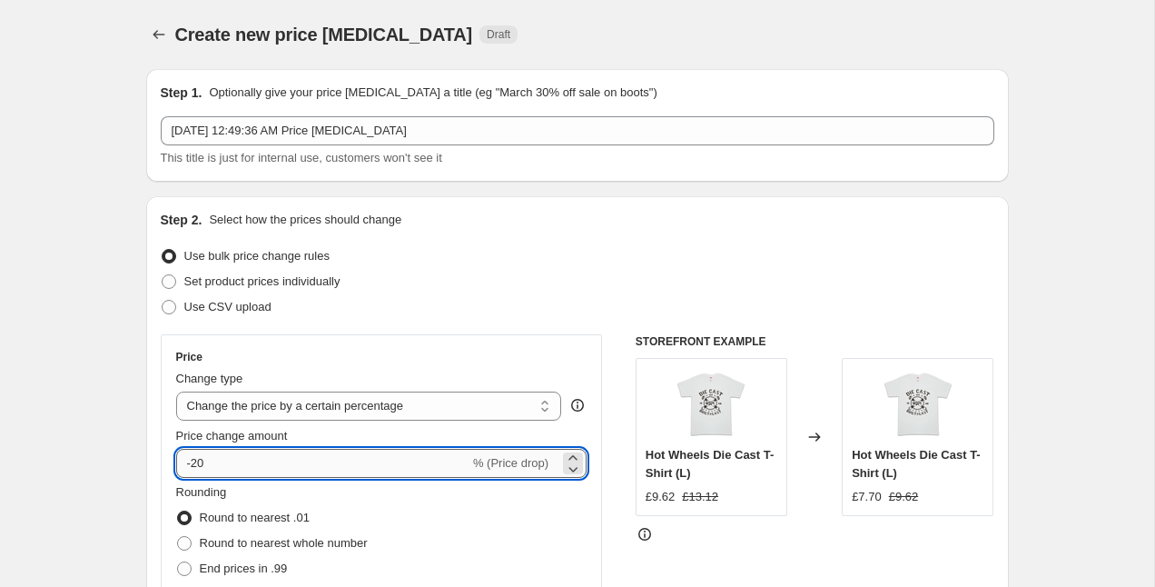
click at [240, 466] on input "-20" at bounding box center [322, 463] width 293 height 29
type input "-25"
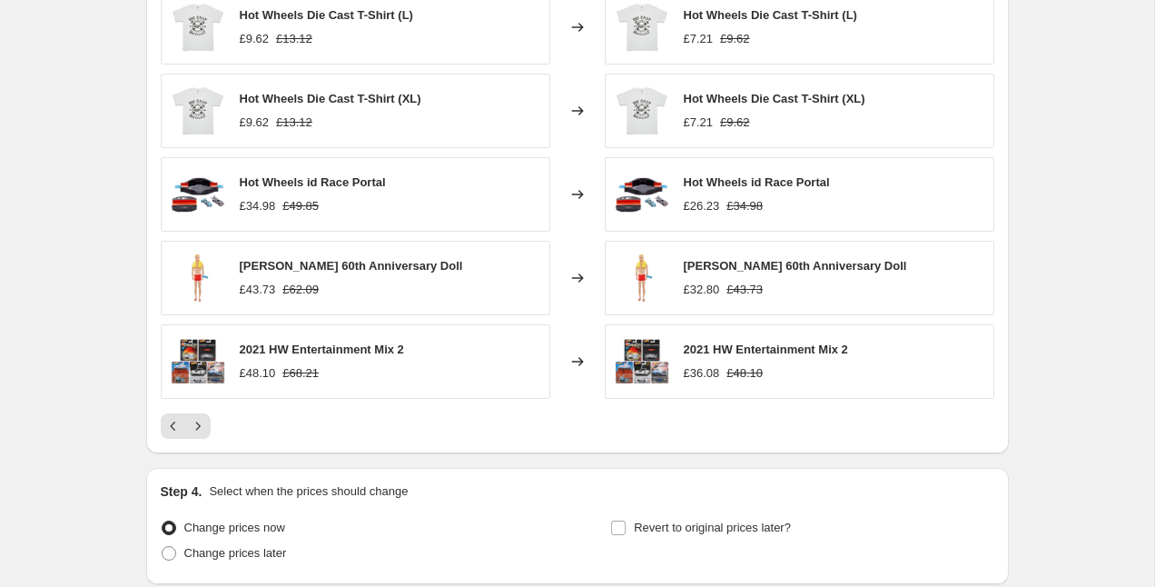
scroll to position [1229, 0]
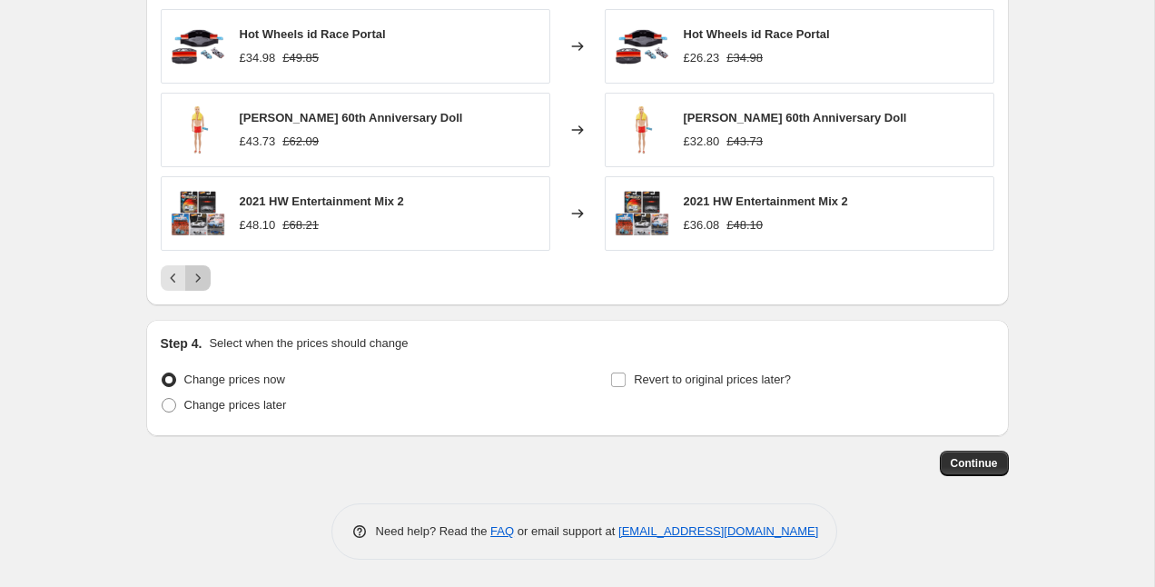
click at [201, 282] on icon "Next" at bounding box center [198, 278] width 18 height 18
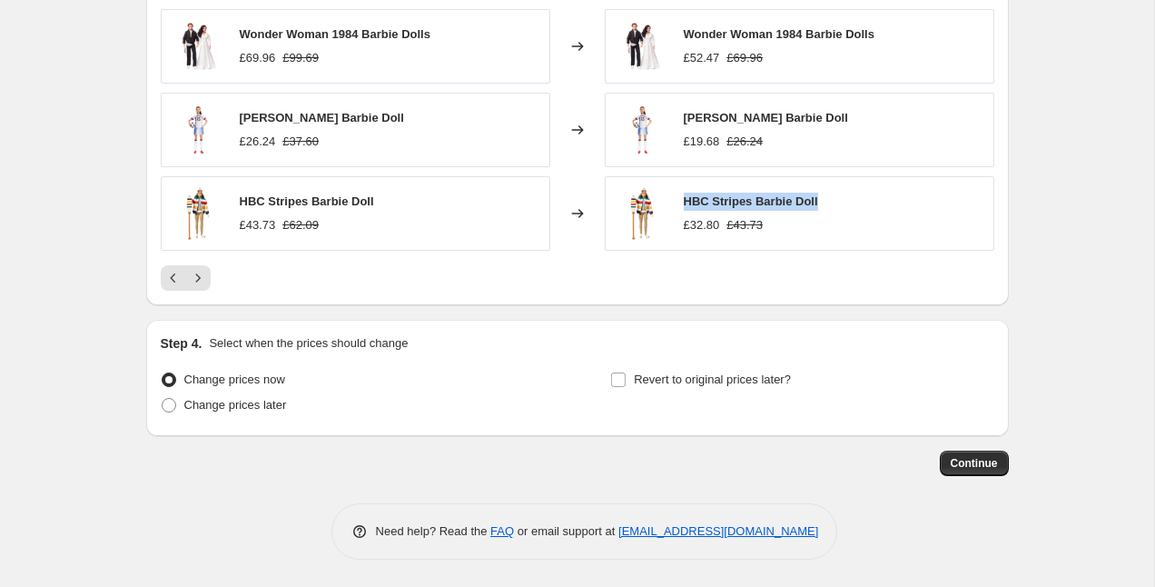
drag, startPoint x: 818, startPoint y: 206, endPoint x: 681, endPoint y: 206, distance: 137.1
click at [681, 206] on div "HBC Stripes Barbie Doll £32.80 £43.73" at bounding box center [800, 213] width 390 height 74
copy span "HBC Stripes Barbie Doll"
click at [958, 465] on span "Continue" at bounding box center [974, 463] width 47 height 15
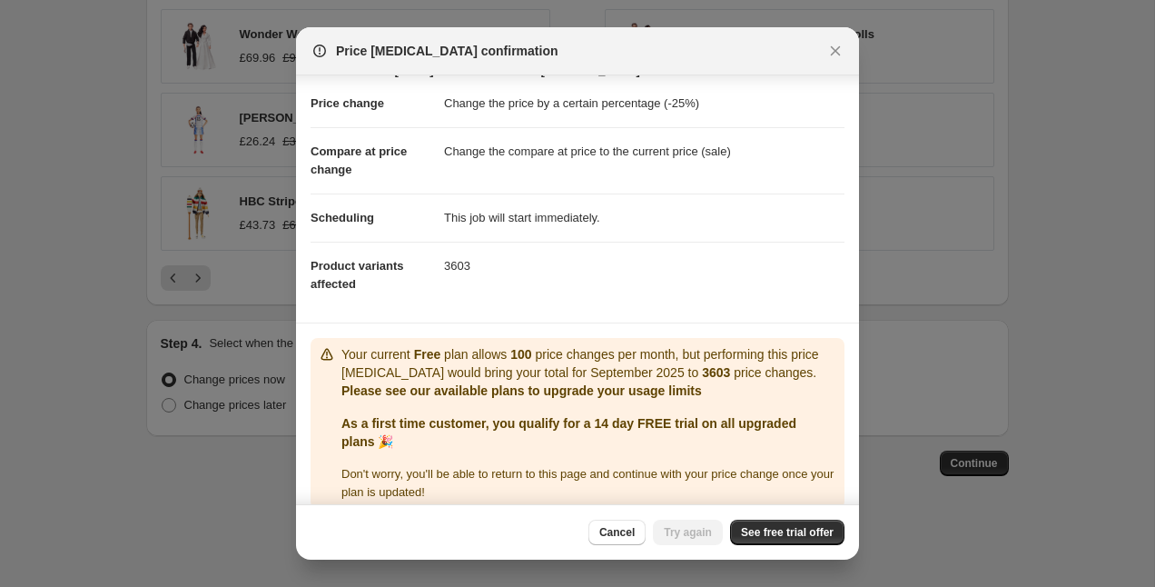
scroll to position [65, 0]
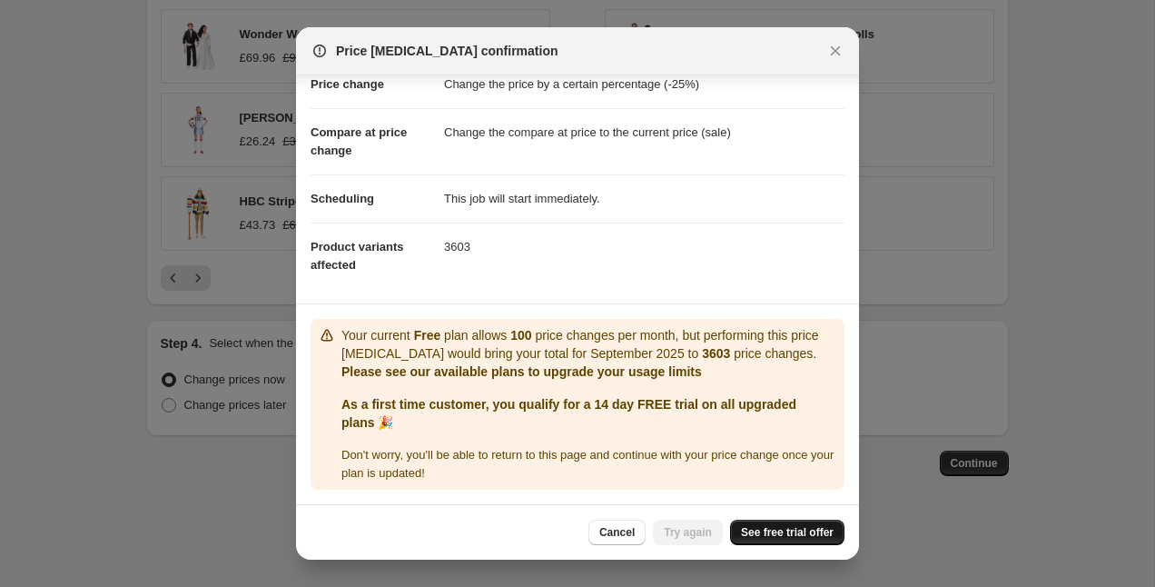
click at [785, 538] on span "See free trial offer" at bounding box center [787, 532] width 93 height 15
click at [692, 539] on button "Try again" at bounding box center [688, 531] width 70 height 25
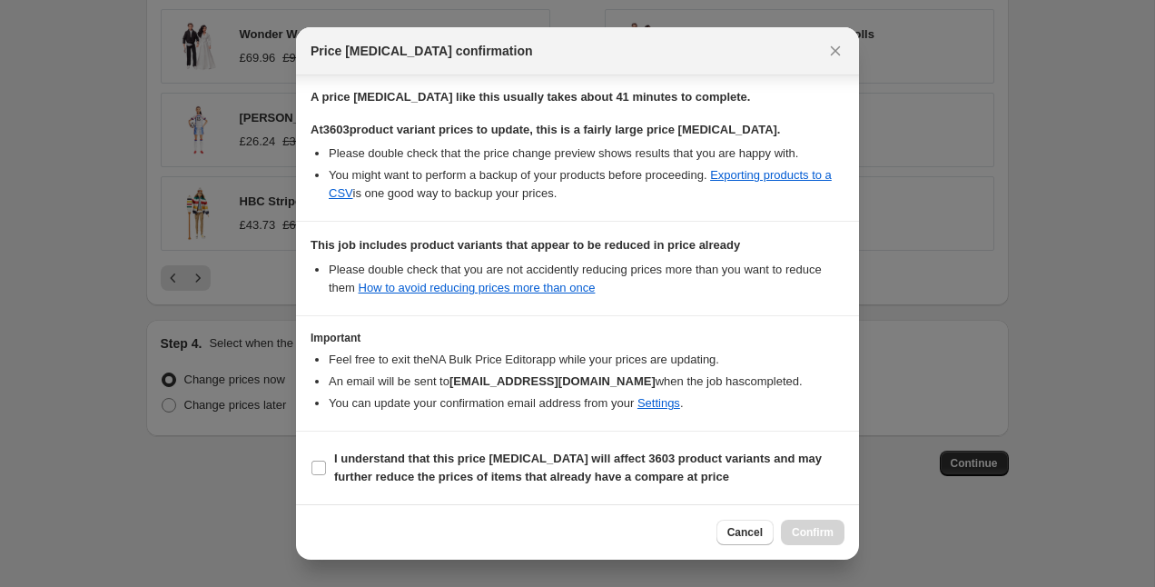
scroll to position [278, 0]
click at [321, 470] on input "I understand that this price change job will affect 3603 product variants and m…" at bounding box center [318, 467] width 15 height 15
checkbox input "true"
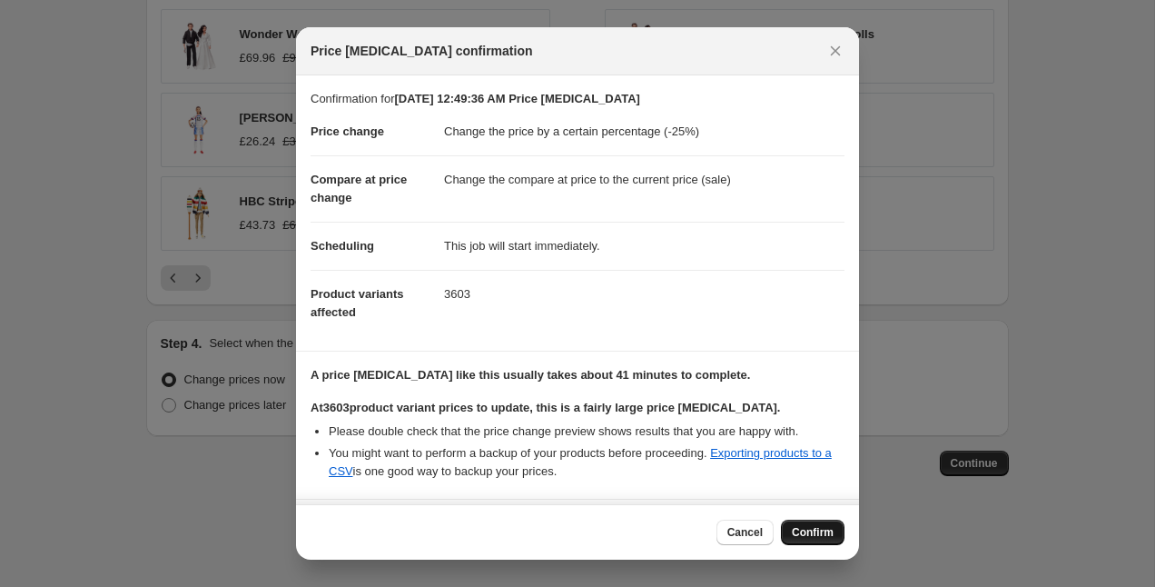
click at [799, 533] on span "Confirm" at bounding box center [813, 532] width 42 height 15
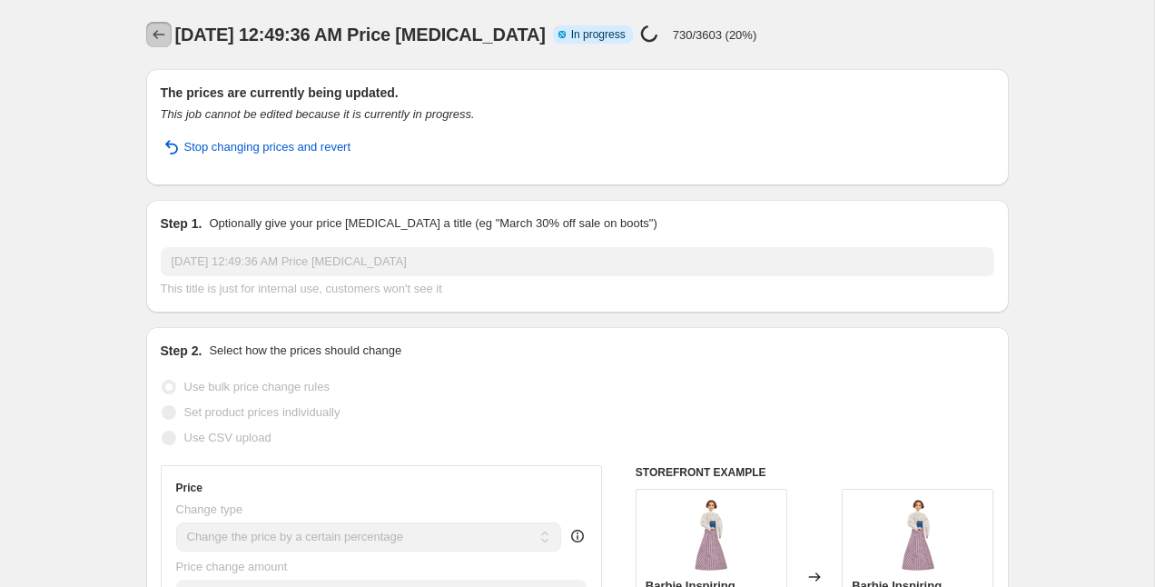
click at [155, 34] on icon "Price change jobs" at bounding box center [159, 34] width 12 height 9
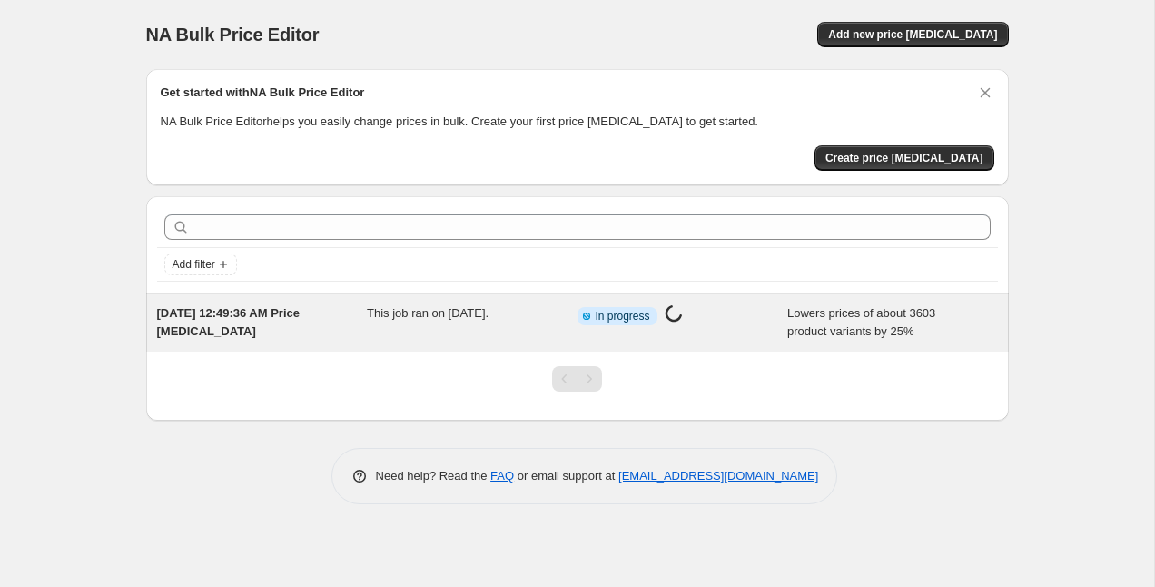
click at [535, 311] on div "This job ran on September 28, 2025." at bounding box center [472, 322] width 211 height 36
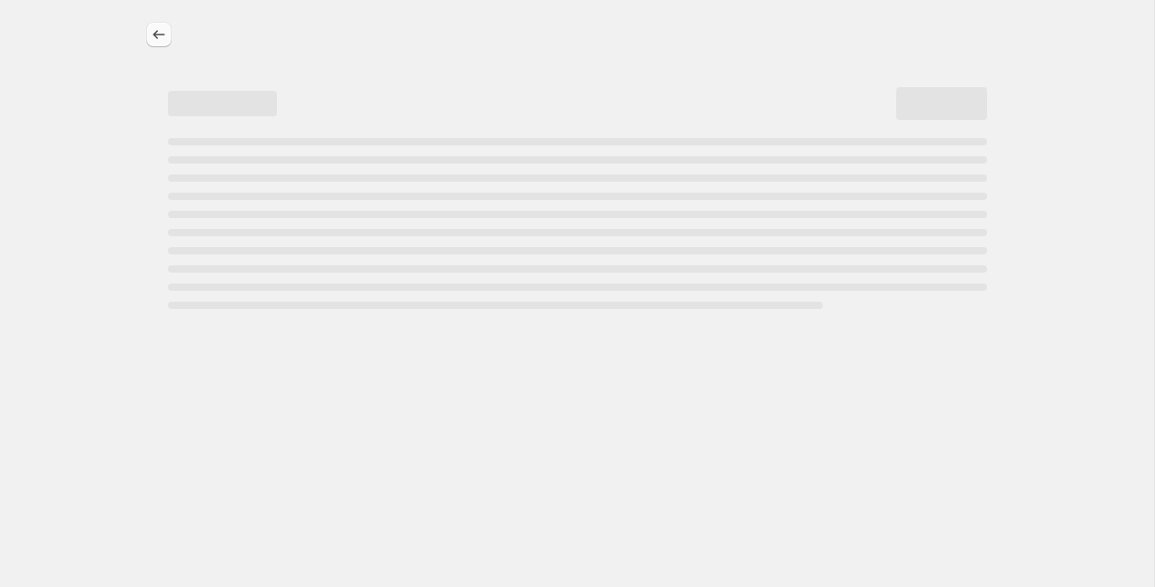
select select "percentage"
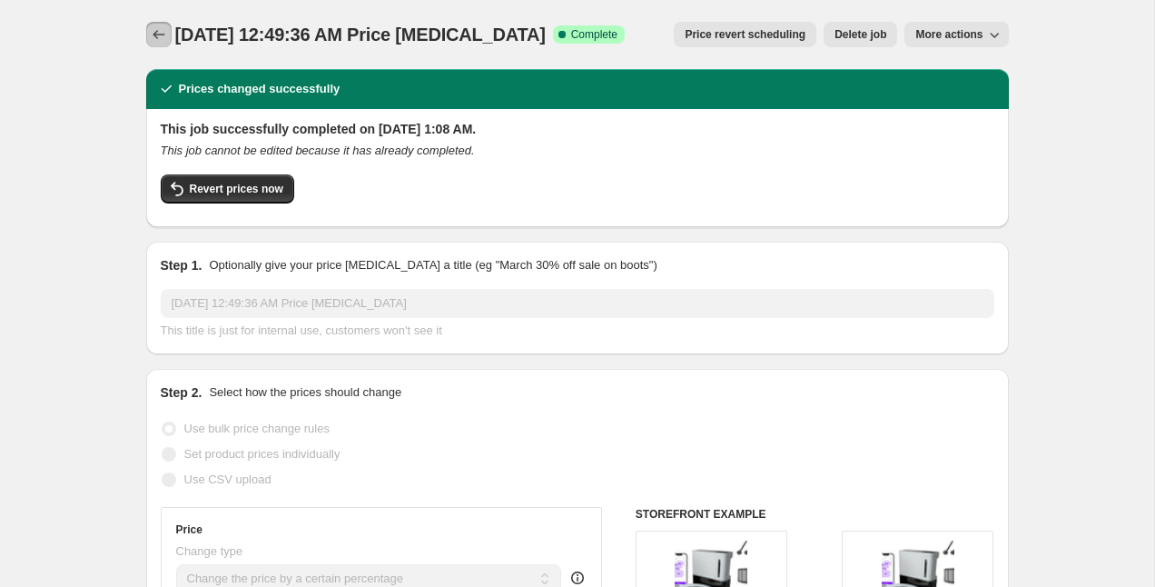
click at [156, 35] on icon "Price change jobs" at bounding box center [159, 34] width 18 height 18
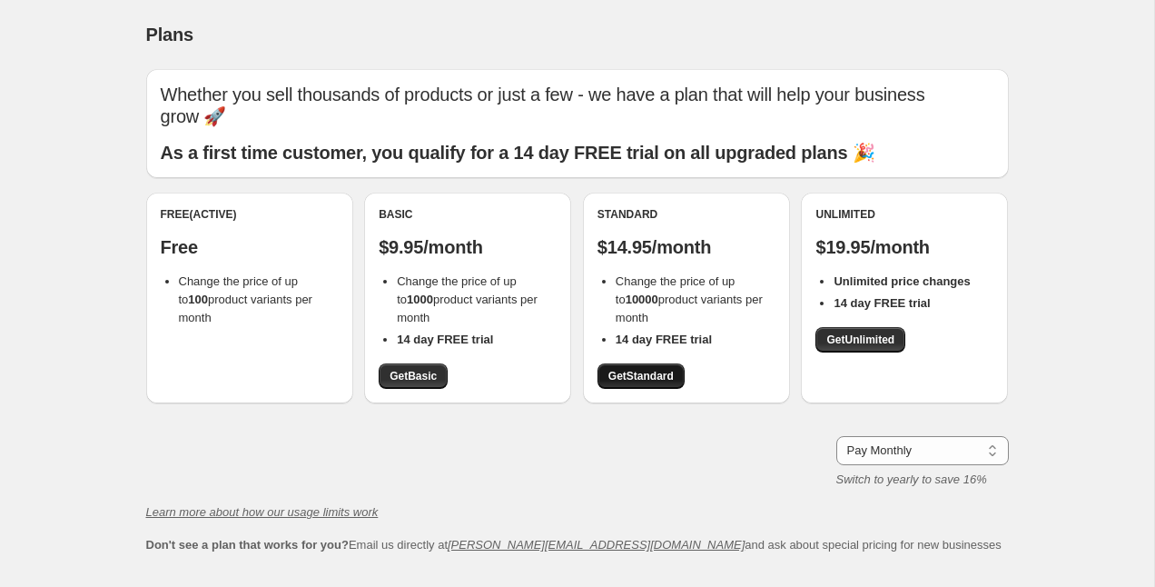
click at [659, 369] on span "Get Standard" at bounding box center [640, 376] width 65 height 15
